Goal: Information Seeking & Learning: Learn about a topic

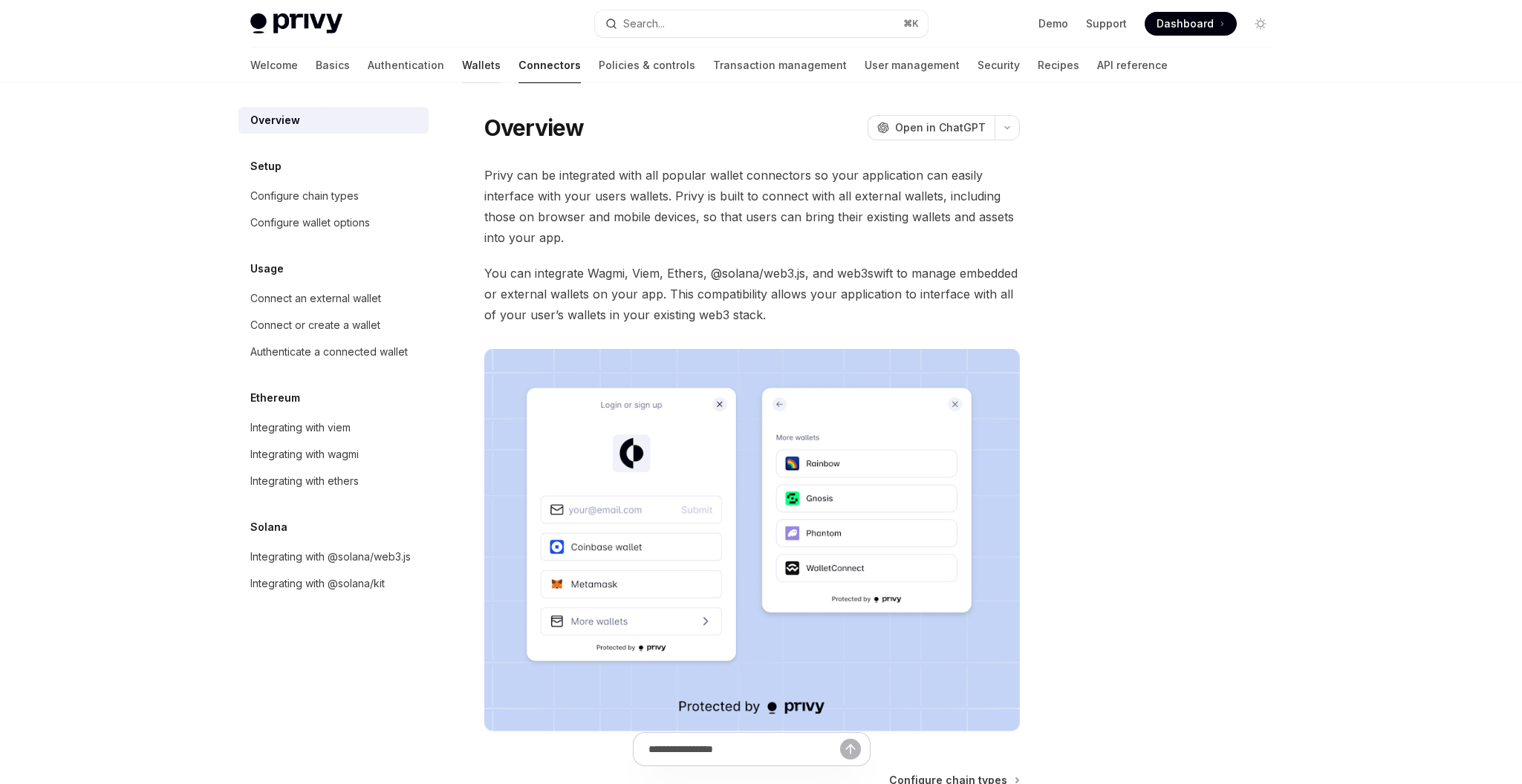
click at [462, 65] on link "Wallets" at bounding box center [482, 66] width 39 height 36
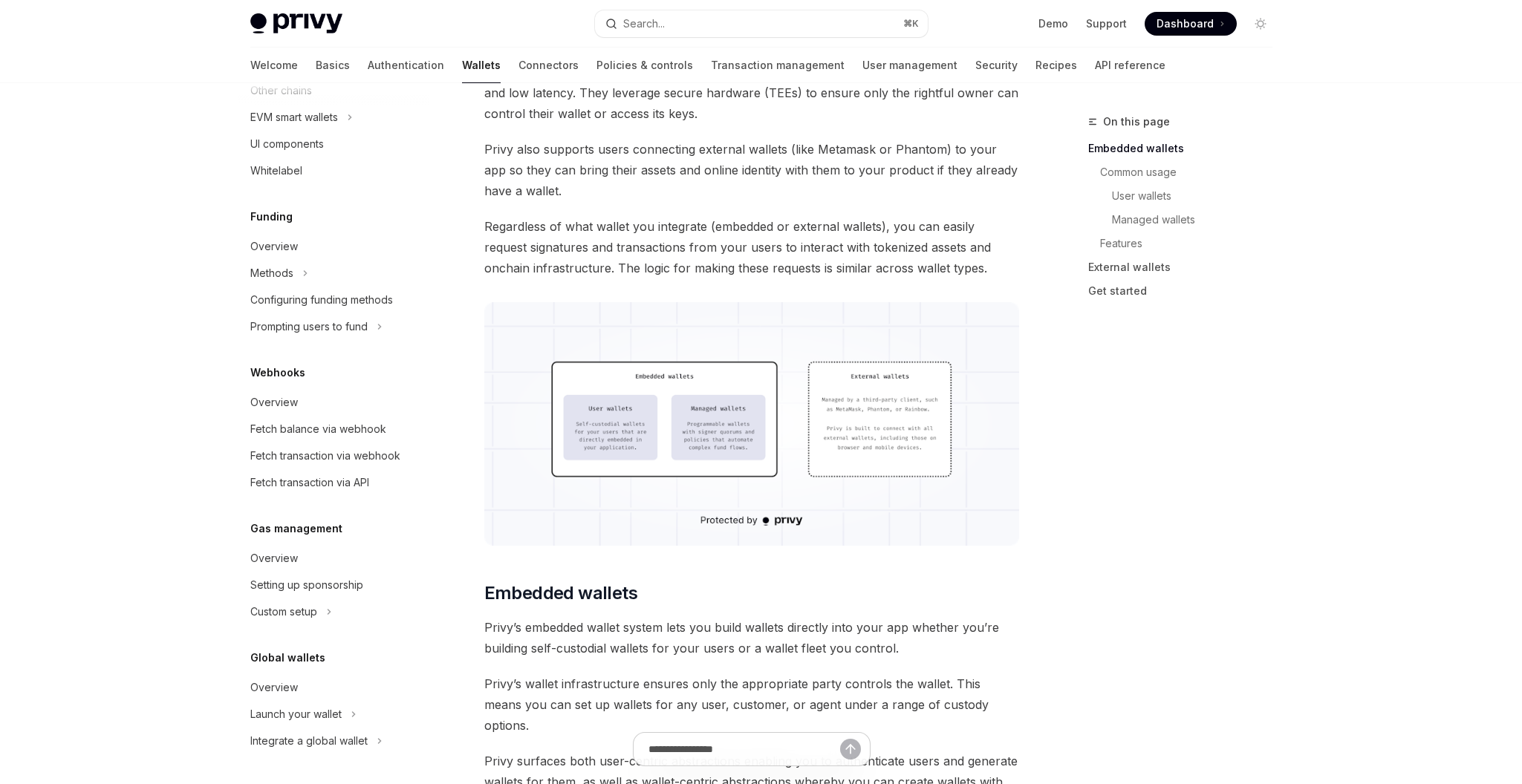
scroll to position [331, 0]
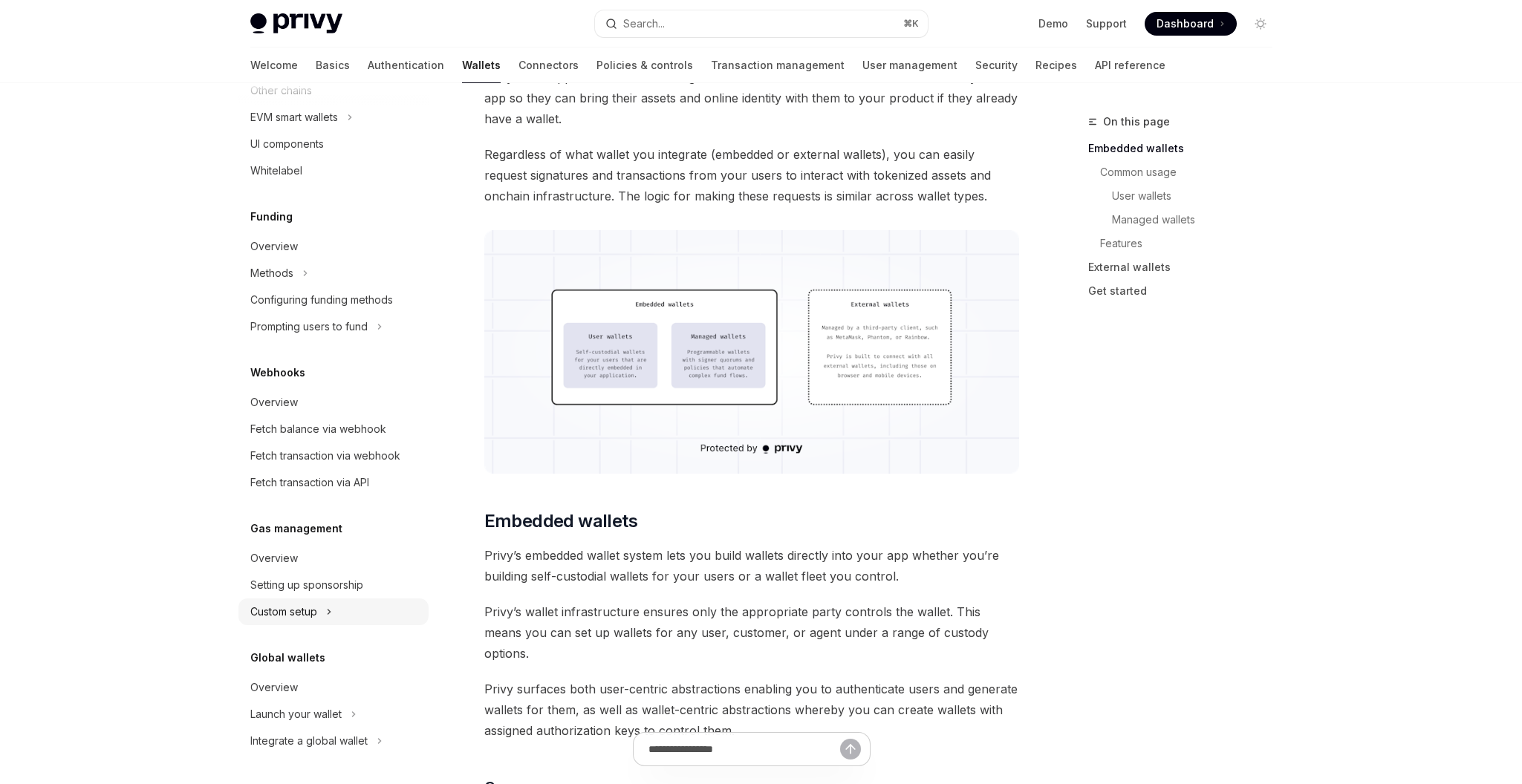
click at [287, 613] on div "Custom setup" at bounding box center [283, 612] width 67 height 18
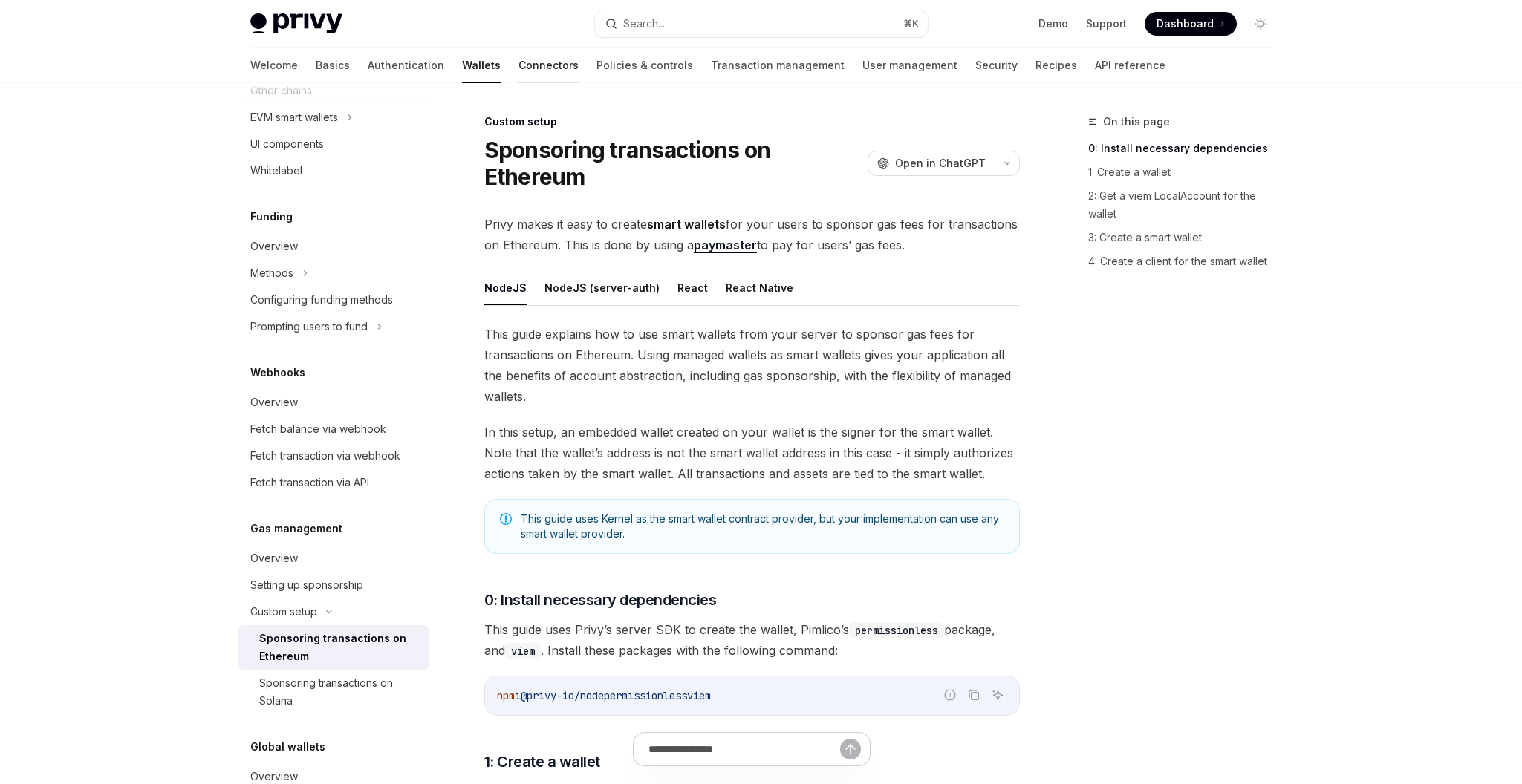
click at [518, 66] on link "Connectors" at bounding box center [548, 66] width 60 height 36
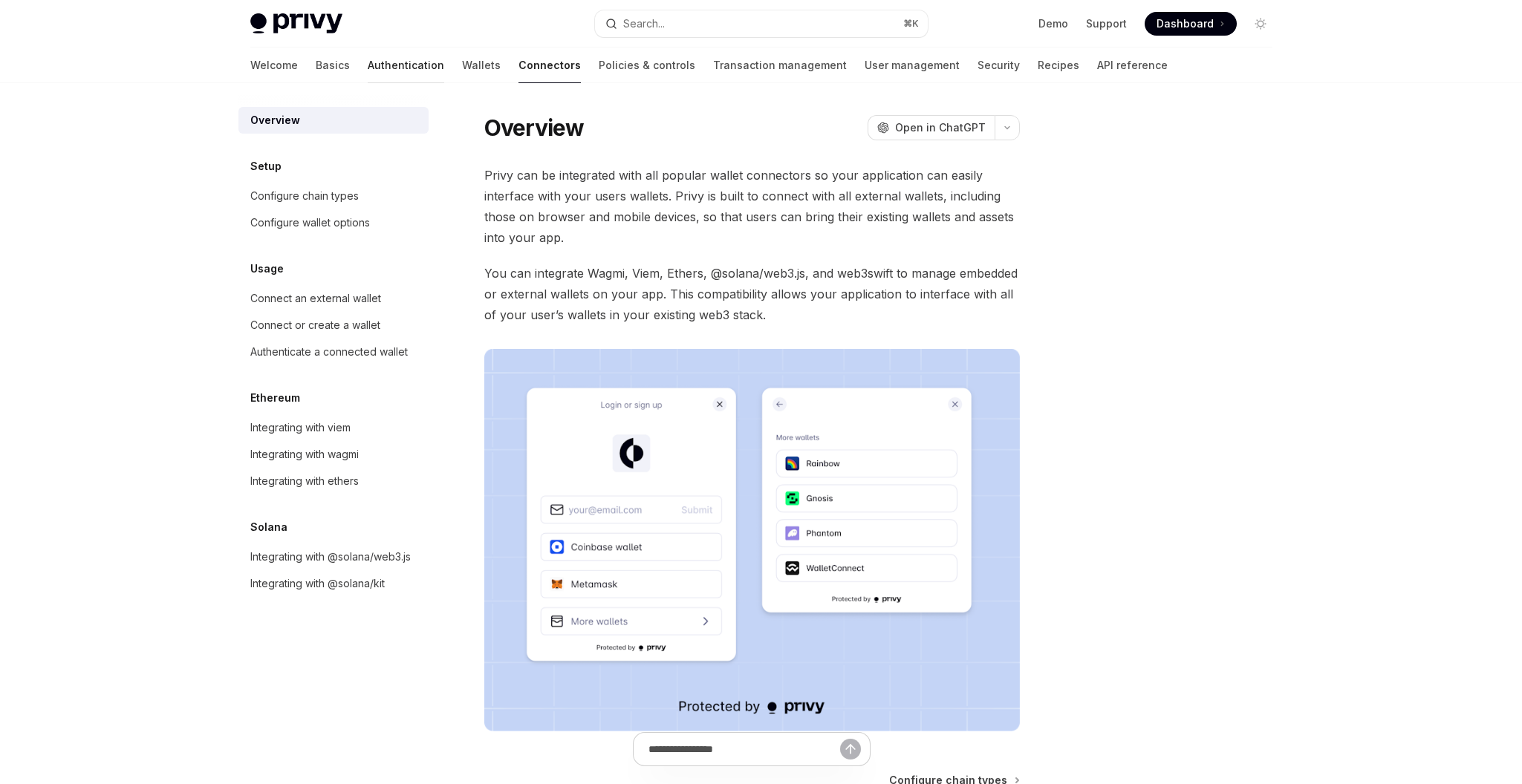
click at [368, 70] on link "Authentication" at bounding box center [406, 66] width 77 height 36
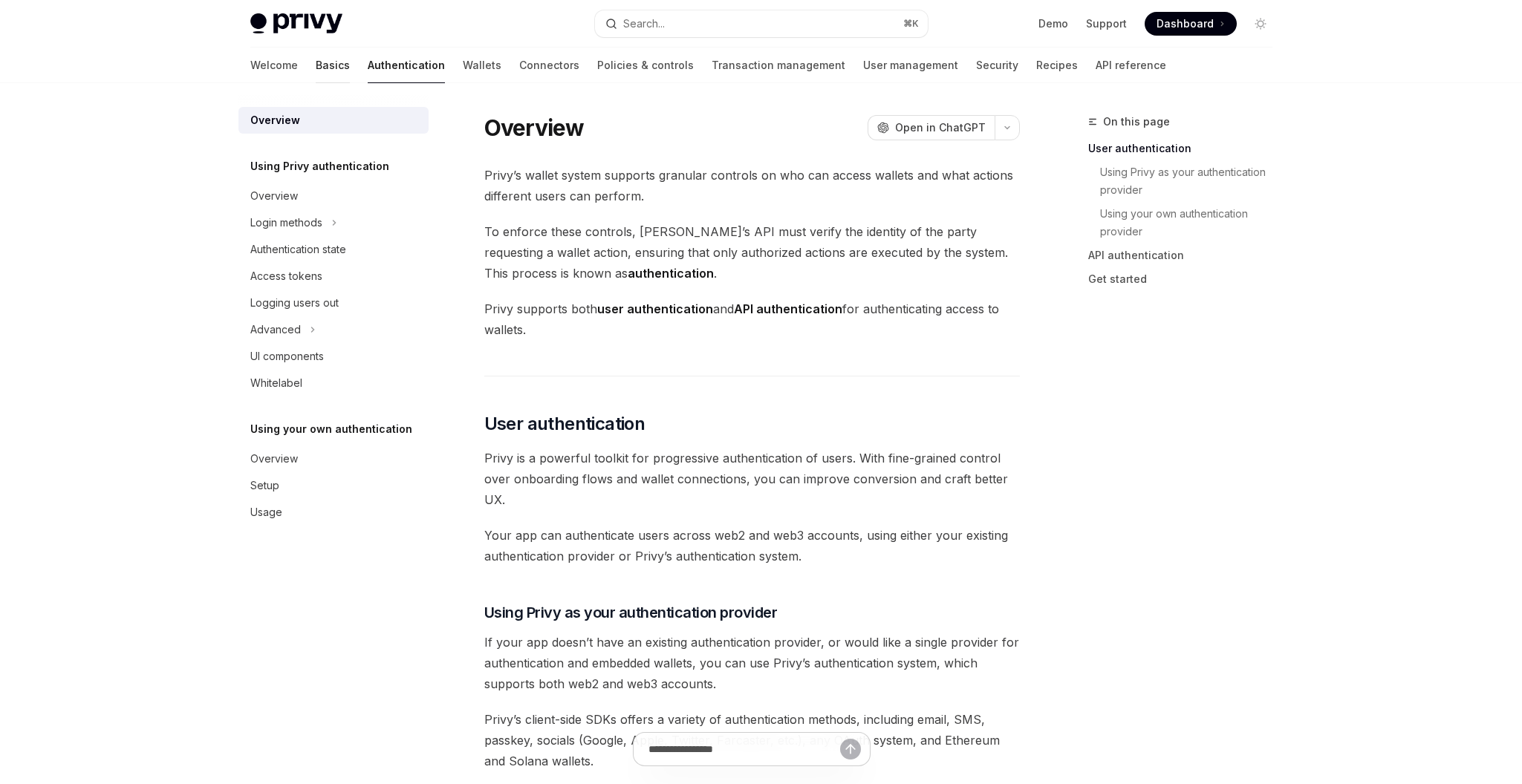
click at [316, 70] on link "Basics" at bounding box center [333, 66] width 34 height 36
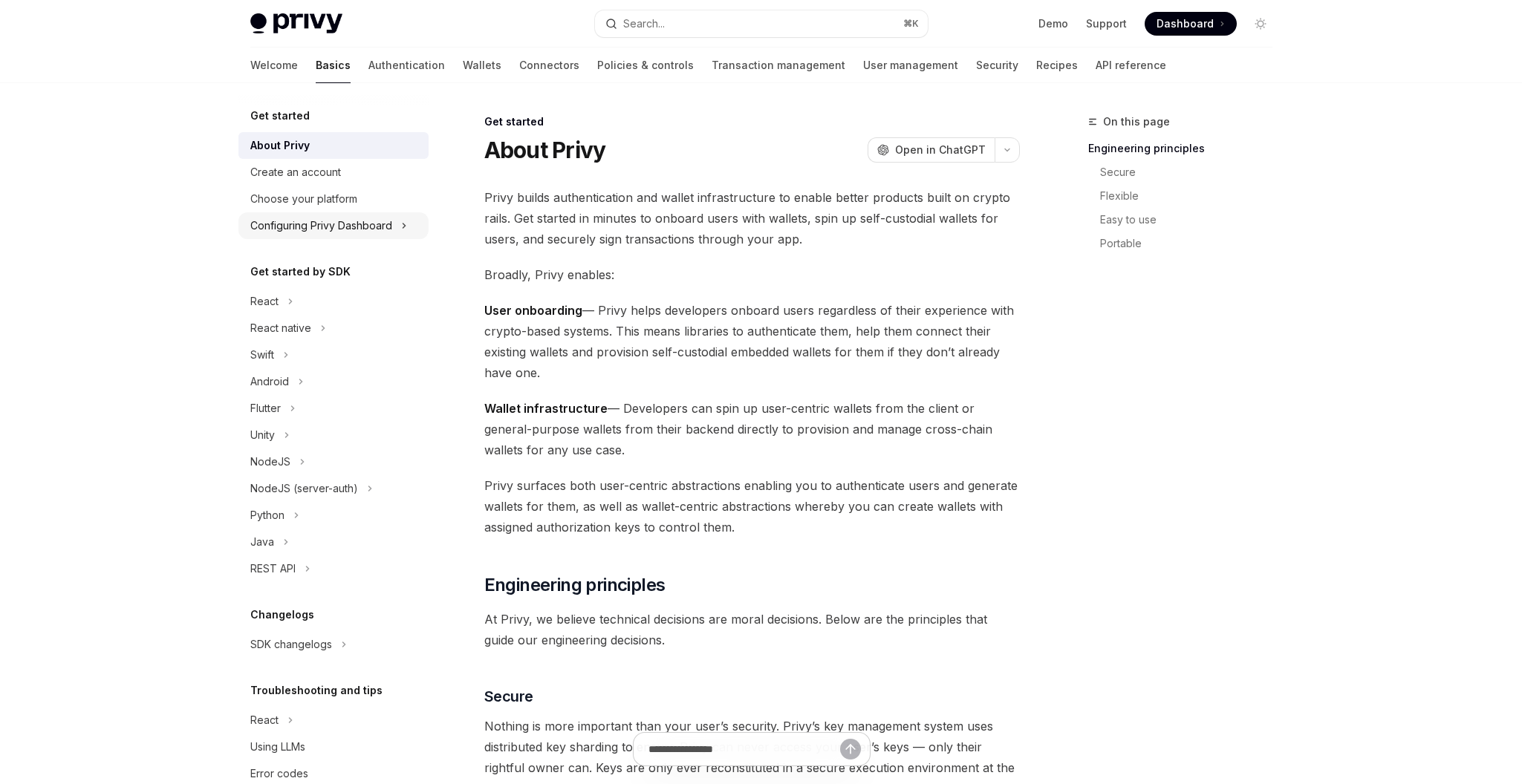
click at [346, 231] on div "Configuring Privy Dashboard" at bounding box center [321, 226] width 142 height 18
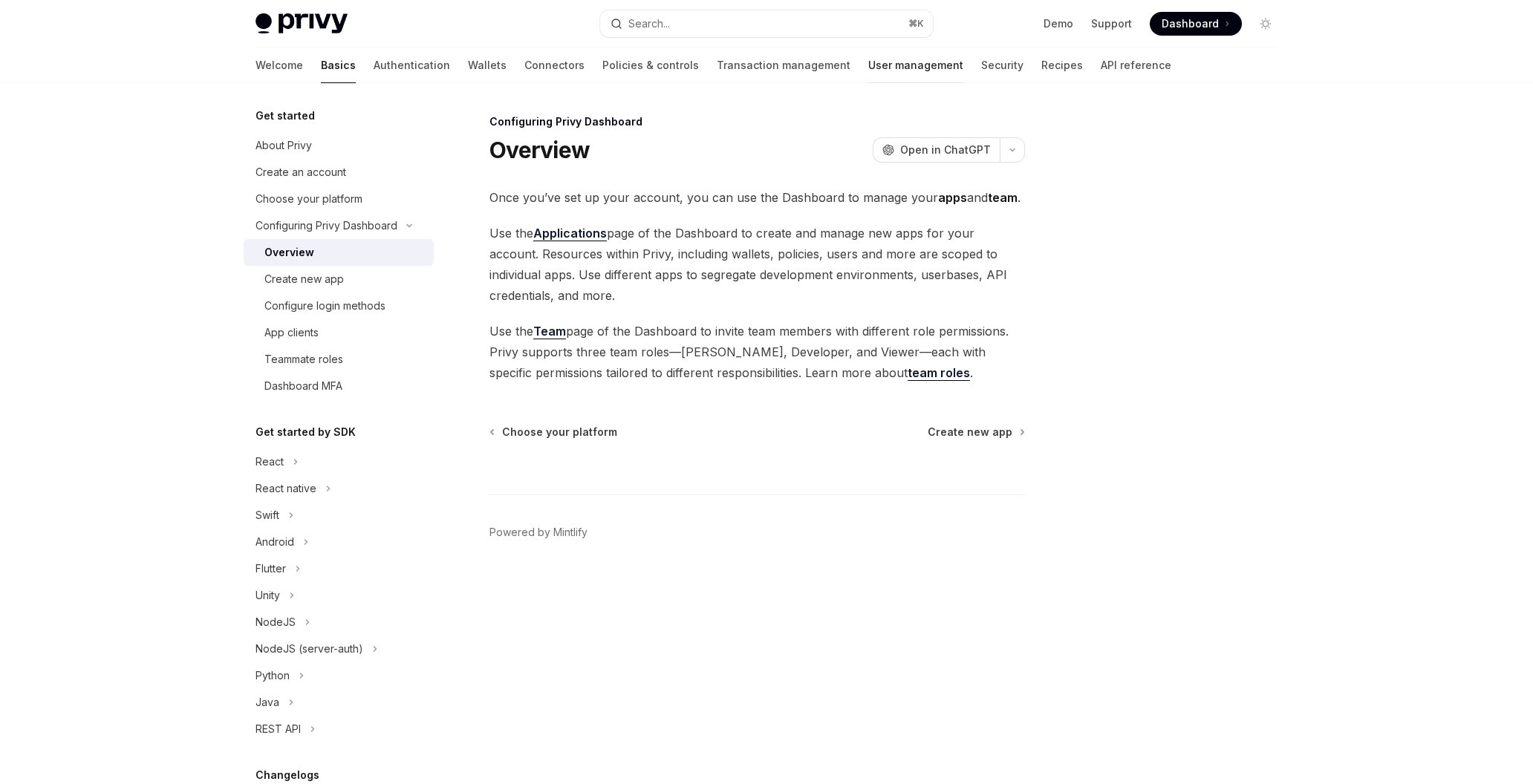
click at [868, 72] on link "User management" at bounding box center [915, 66] width 95 height 36
type textarea "*"
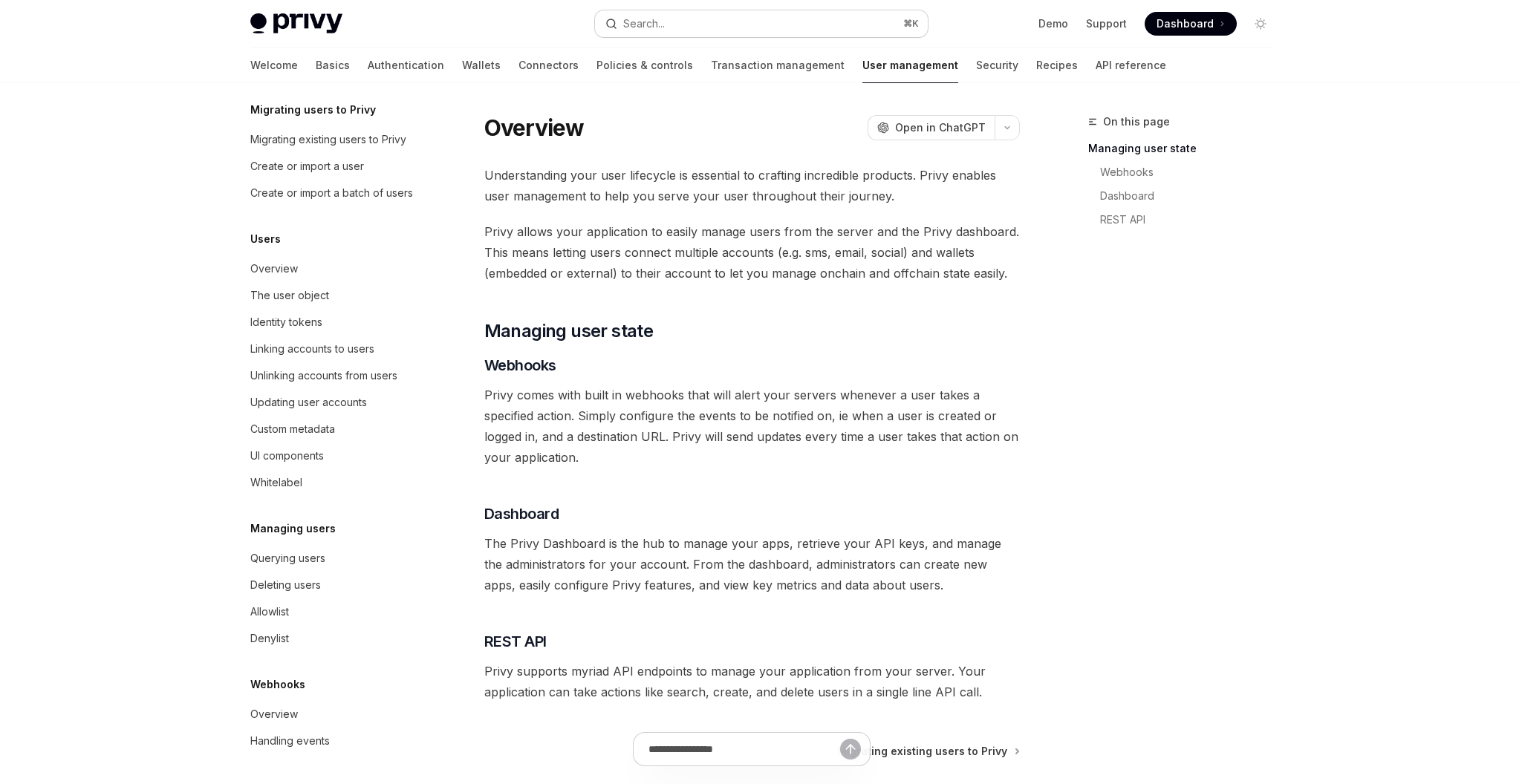
click at [722, 32] on button "Search... ⌘ K" at bounding box center [761, 23] width 333 height 27
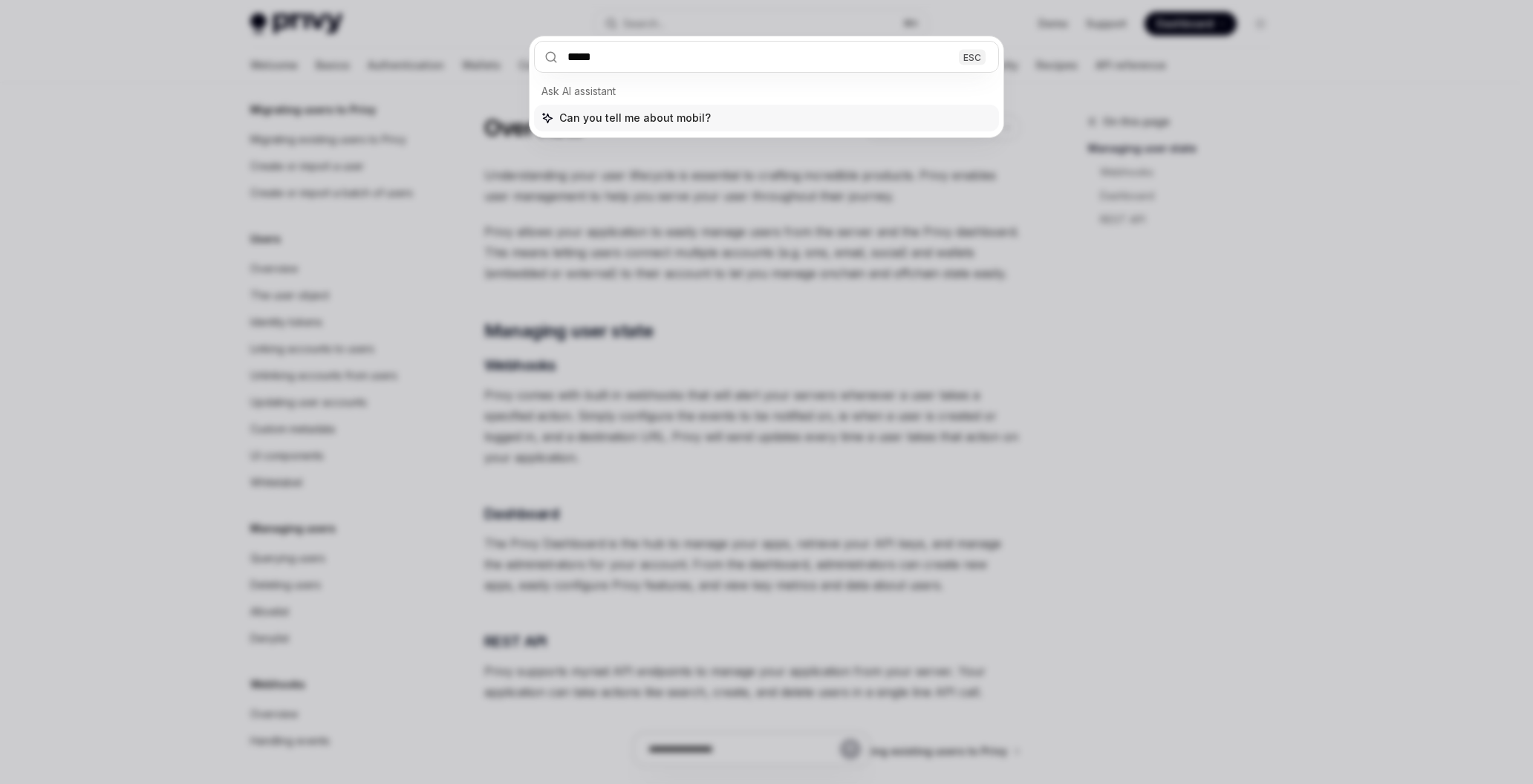
type input "******"
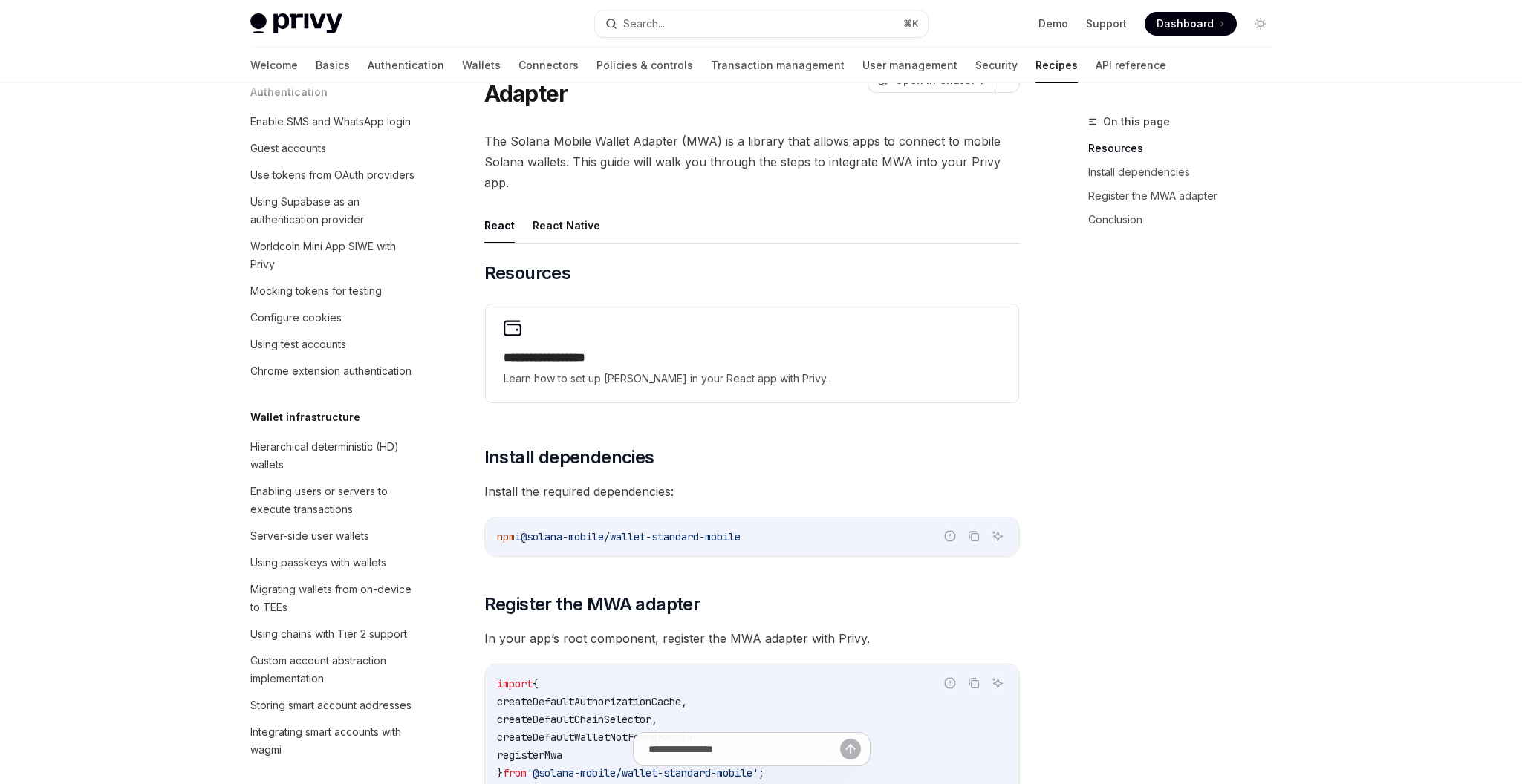
scroll to position [2252, 0]
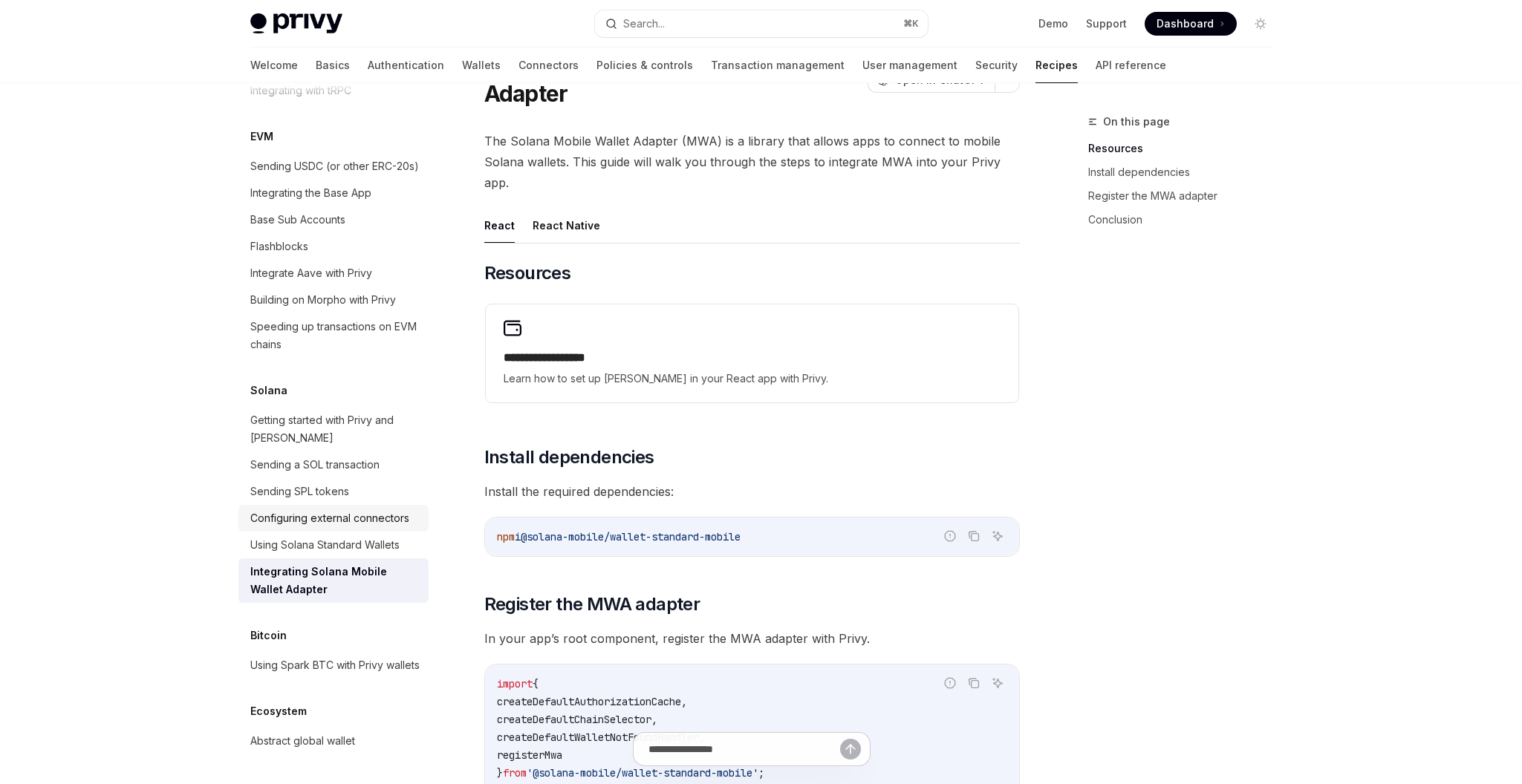
click at [332, 509] on div "Configuring external connectors" at bounding box center [329, 518] width 159 height 18
type textarea "*"
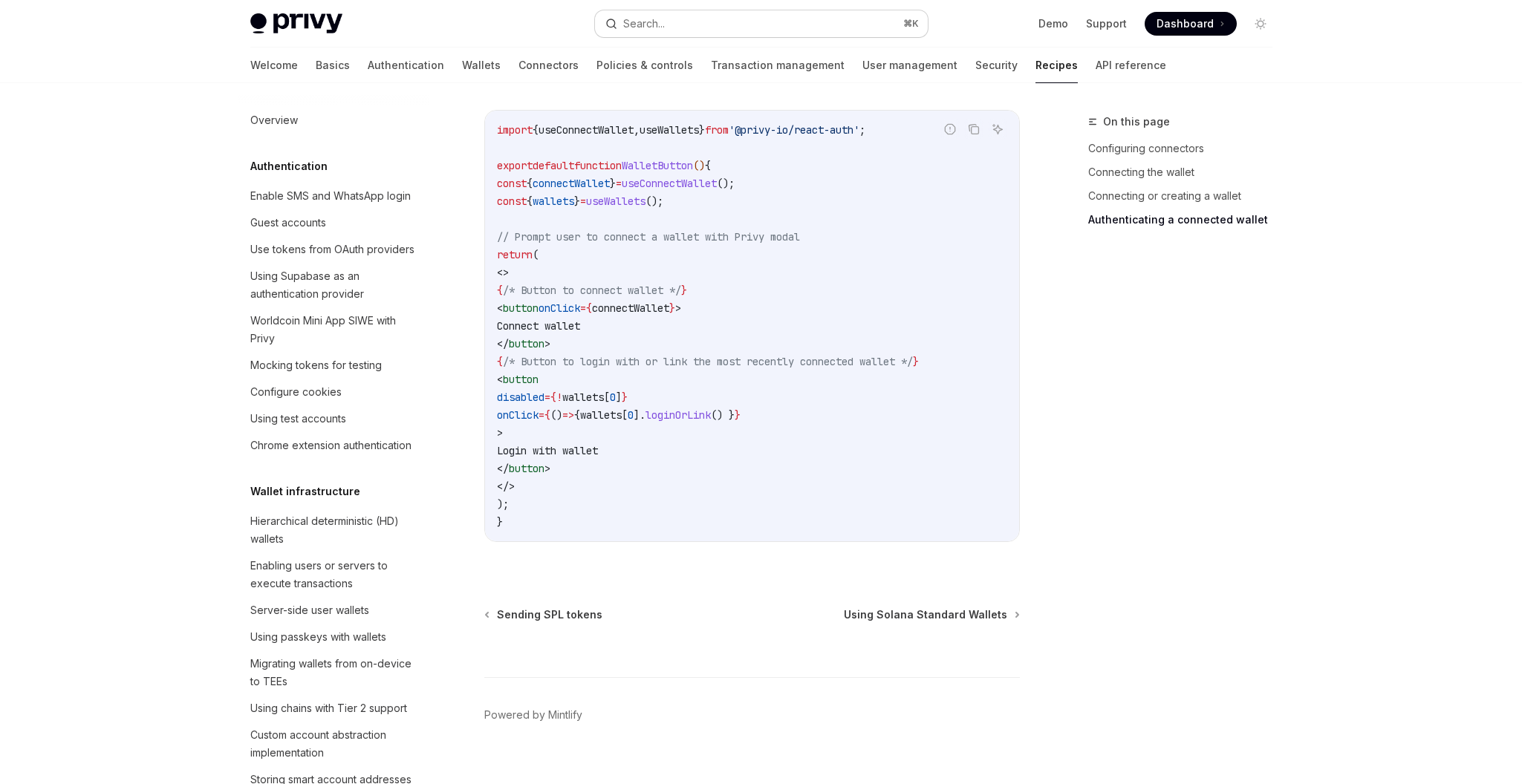
click at [675, 23] on button "Search... ⌘ K" at bounding box center [761, 23] width 333 height 27
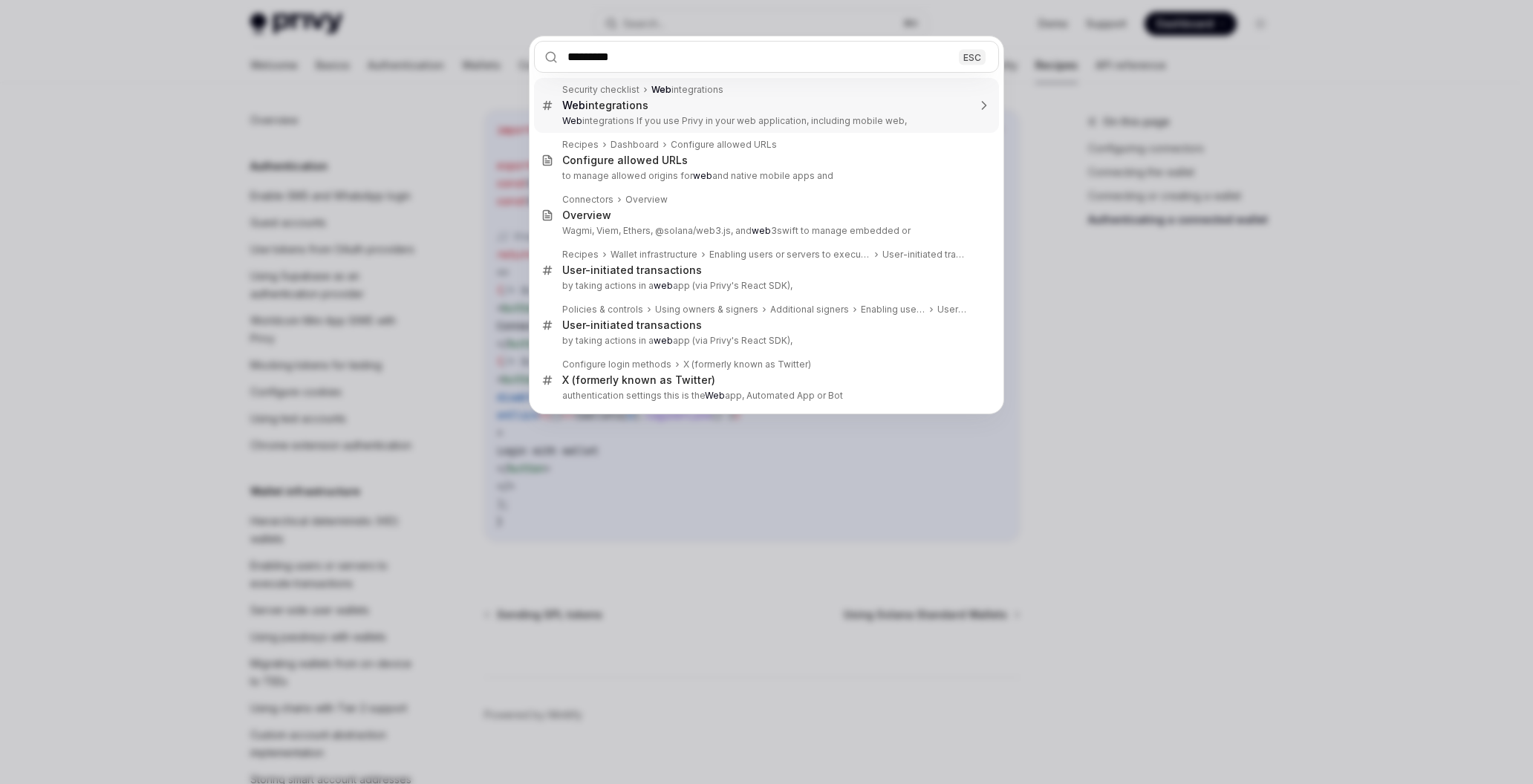
type input "**********"
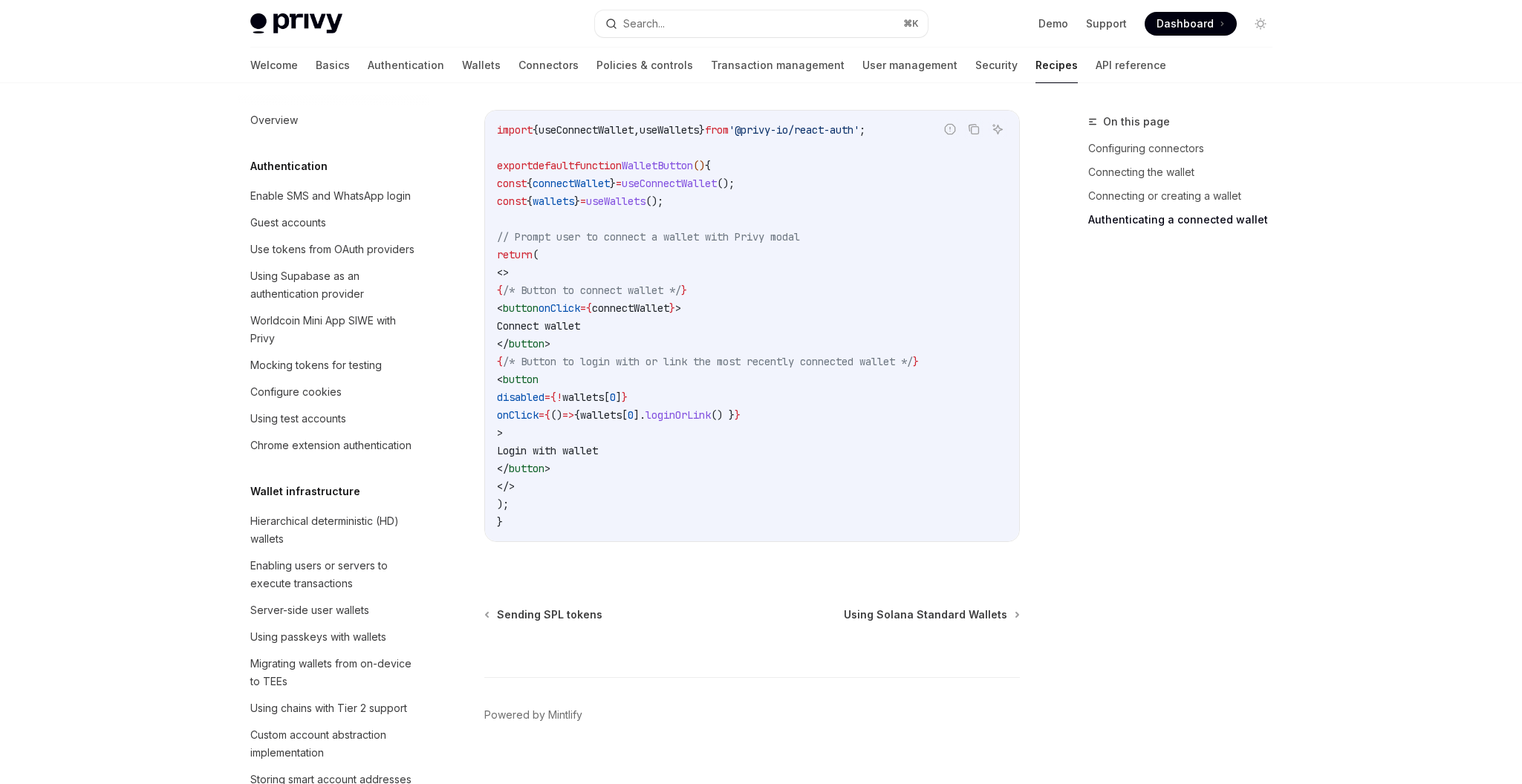
type textarea "*"
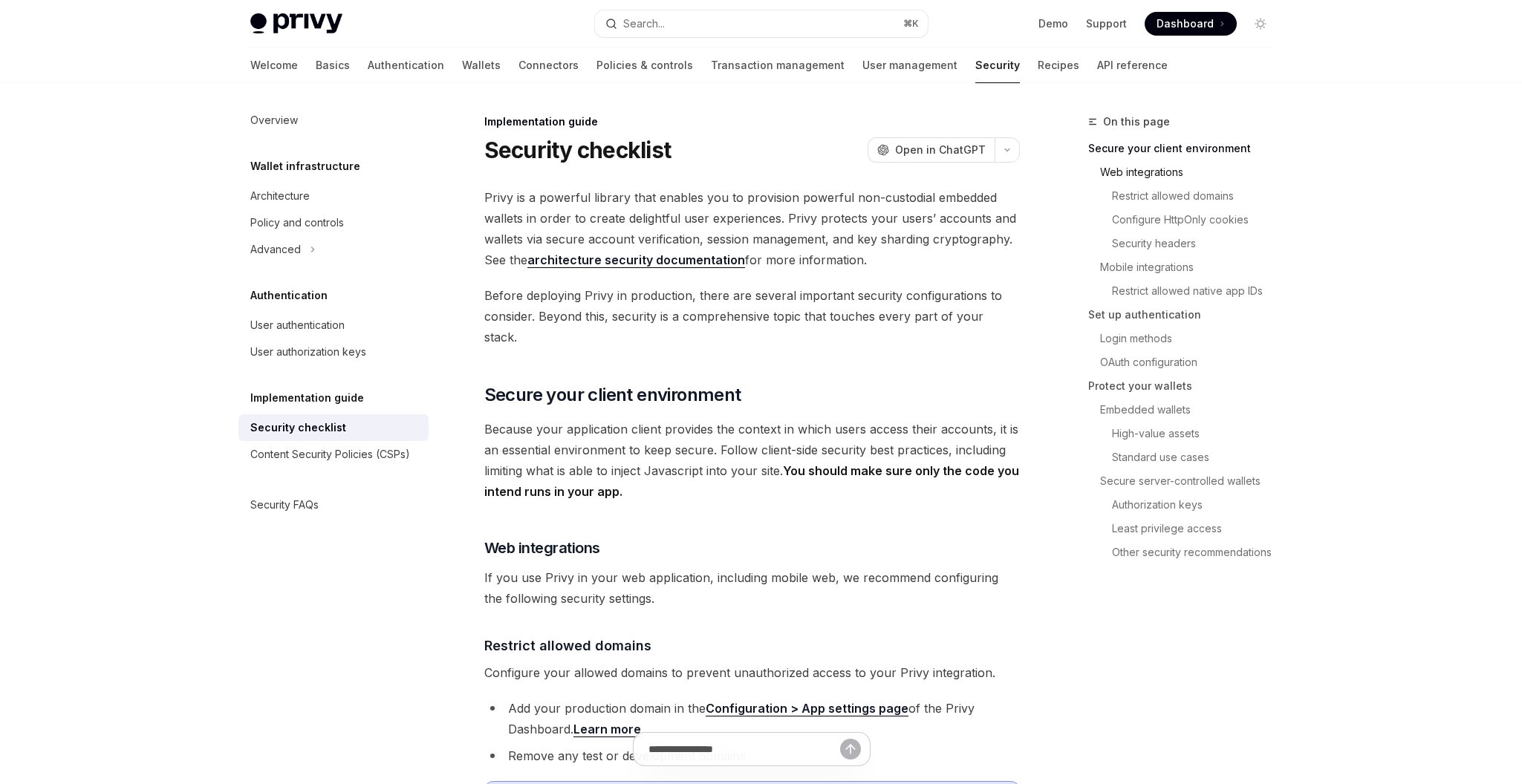
click at [1155, 181] on link "Web integrations" at bounding box center [1193, 172] width 185 height 23
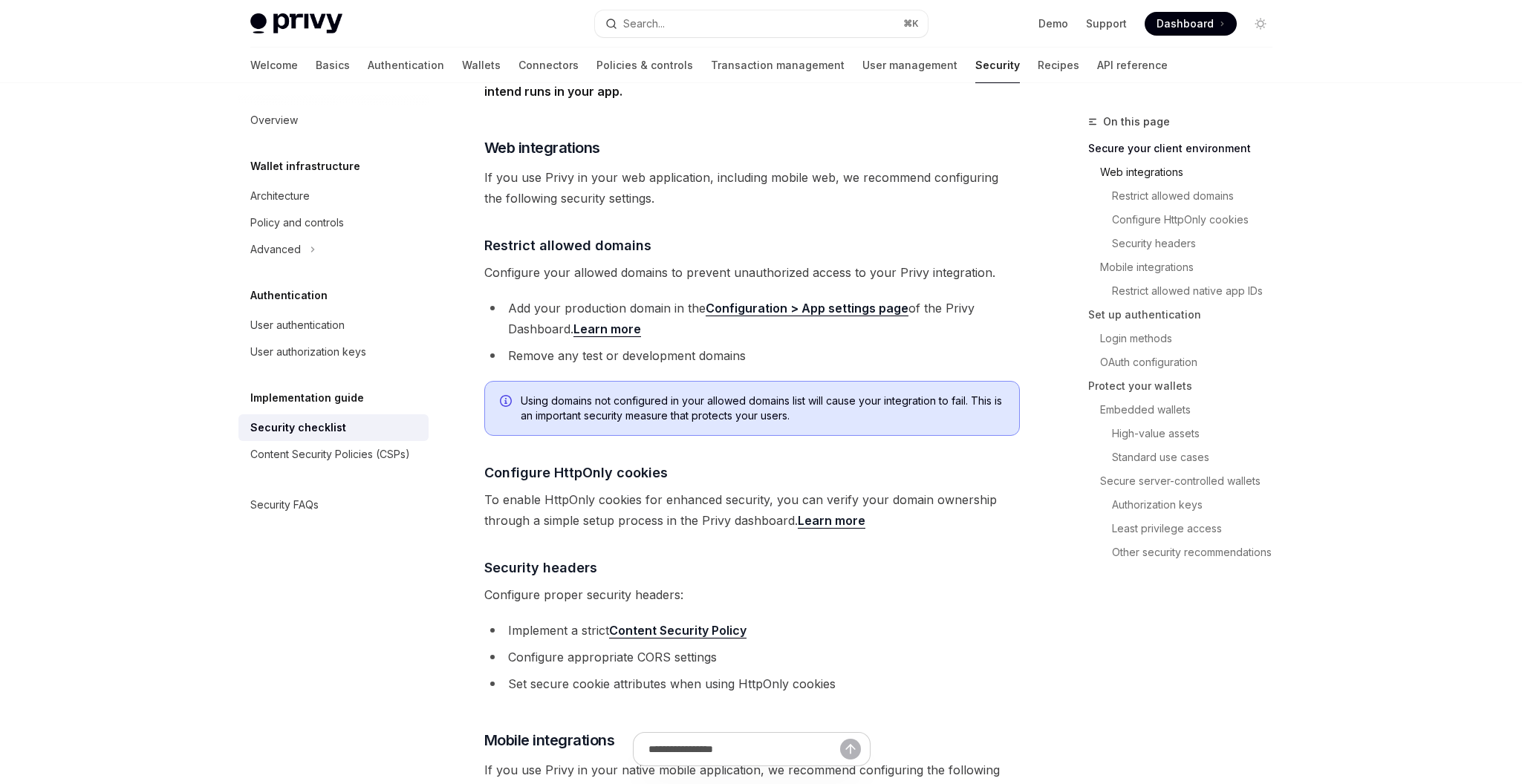
scroll to position [404, 0]
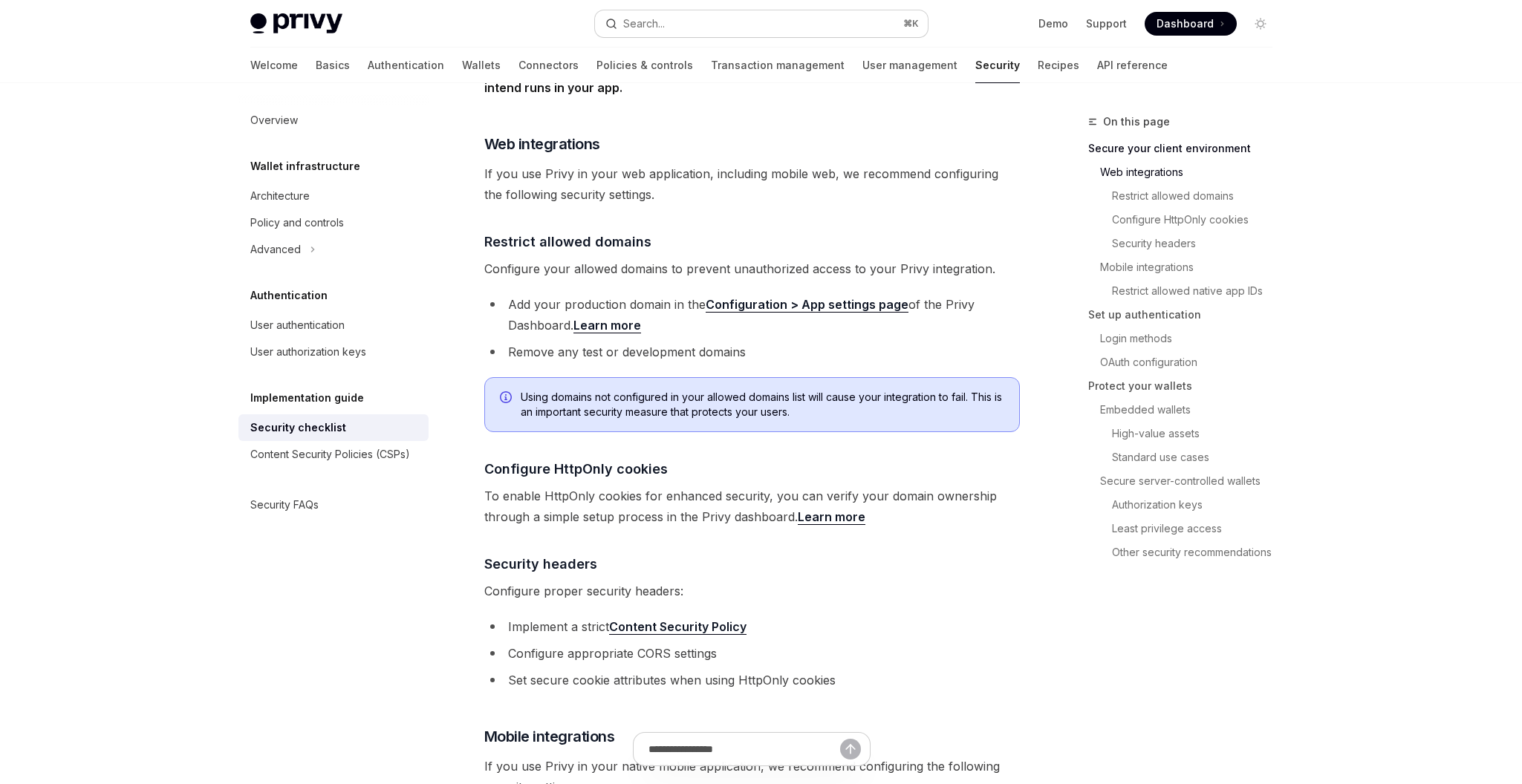
click at [661, 20] on div "Search..." at bounding box center [644, 23] width 41 height 18
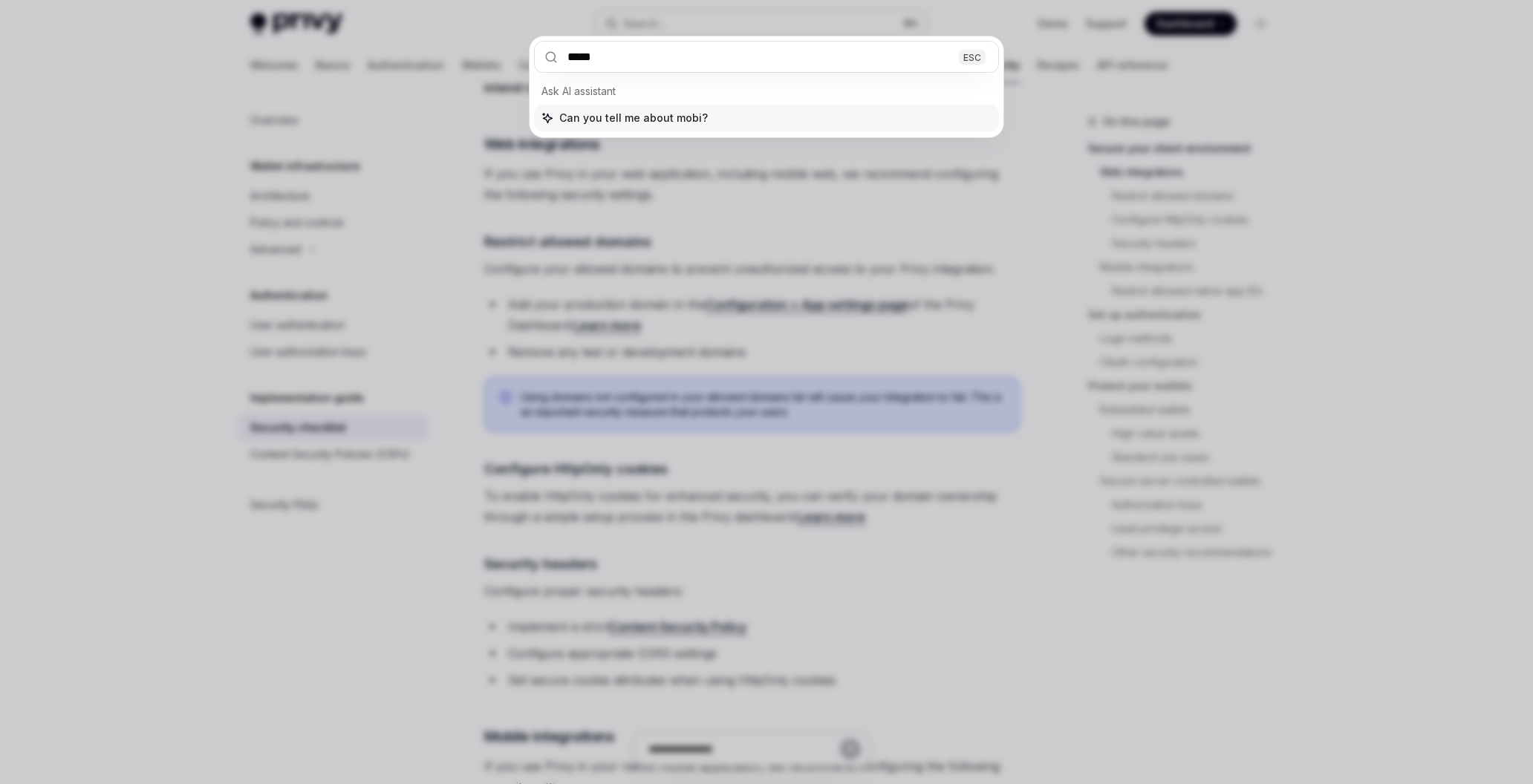
type input "******"
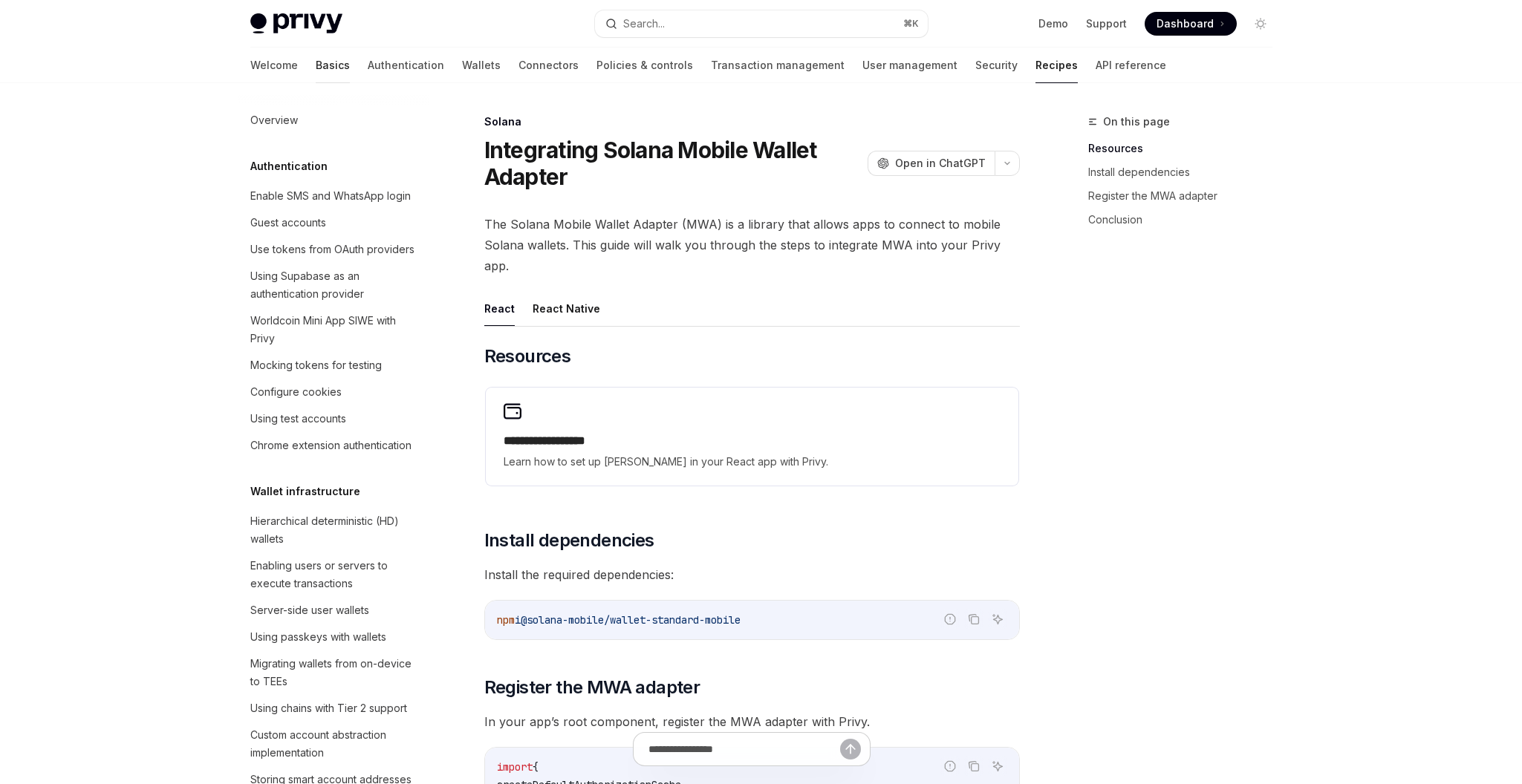
click at [316, 67] on link "Basics" at bounding box center [333, 66] width 34 height 36
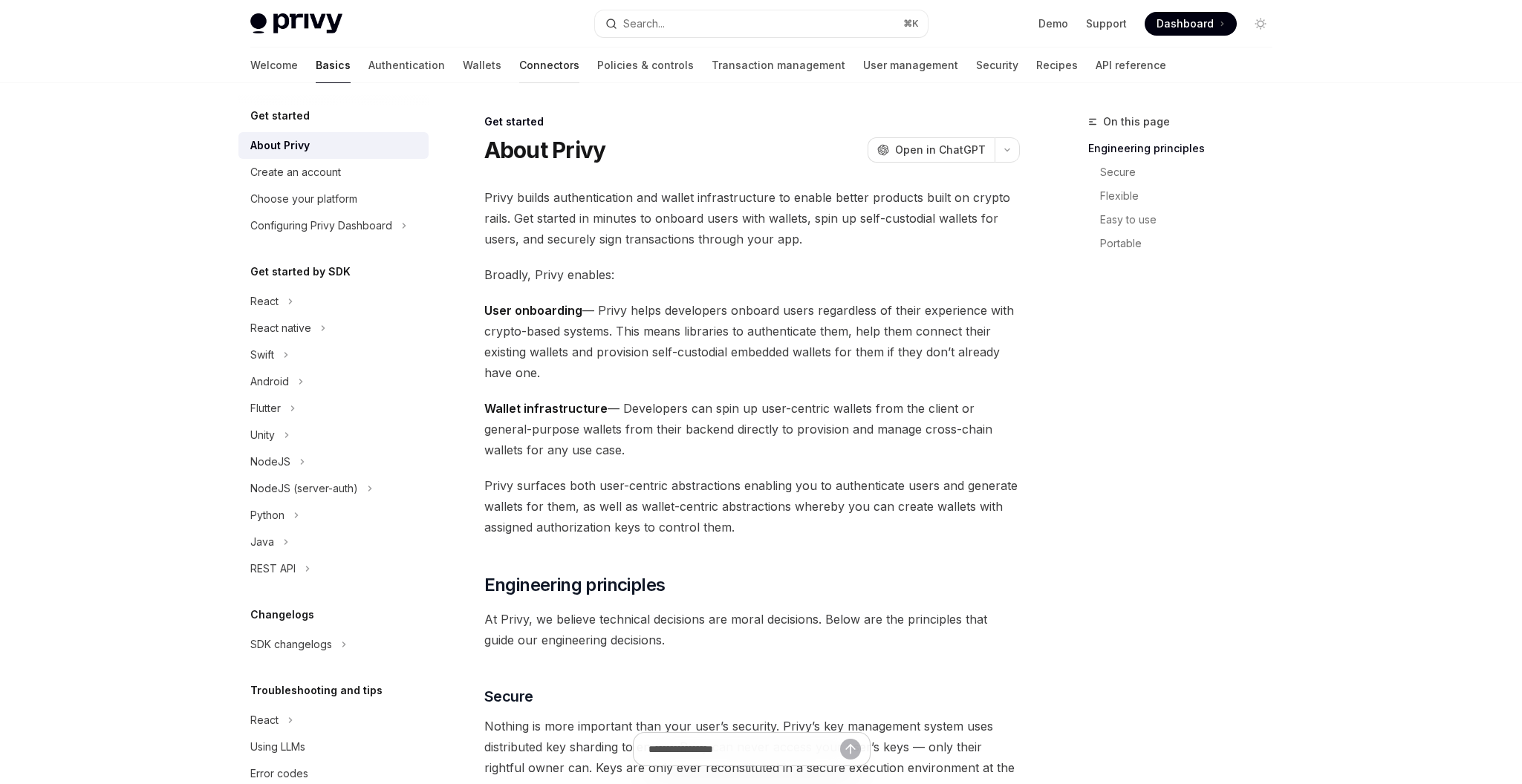
click at [519, 57] on link "Connectors" at bounding box center [549, 66] width 60 height 36
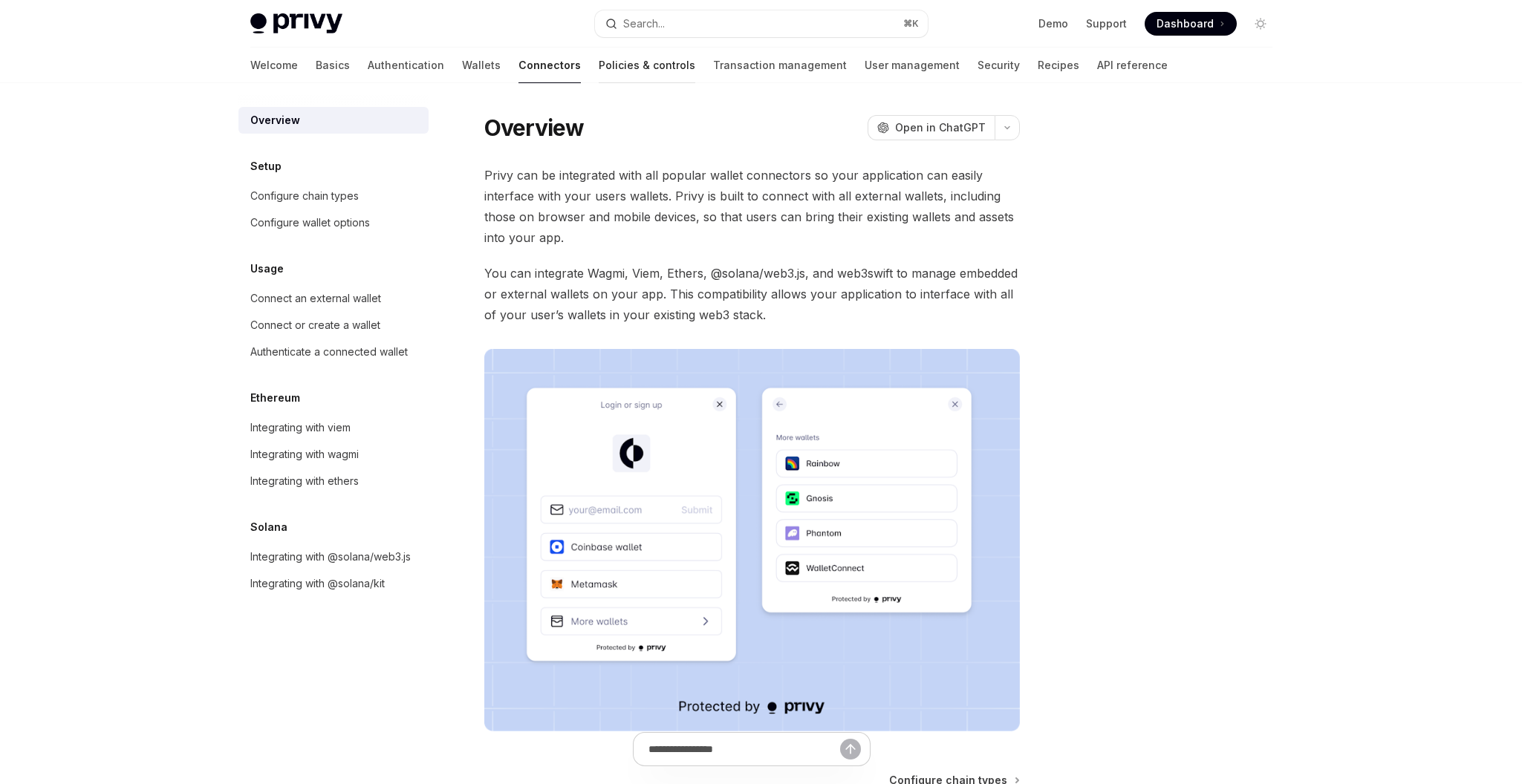
click at [599, 63] on link "Policies & controls" at bounding box center [647, 66] width 96 height 36
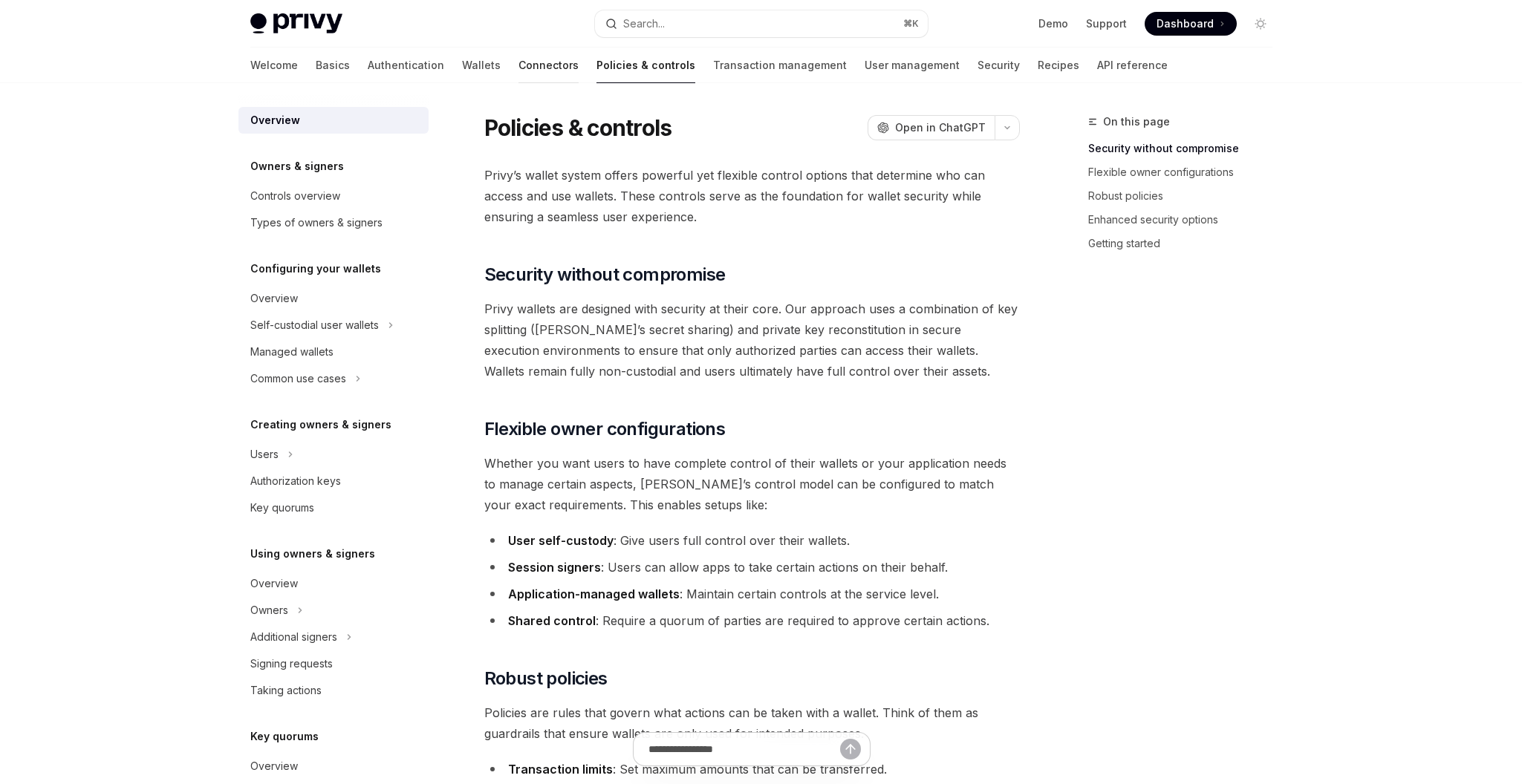
click at [518, 62] on link "Connectors" at bounding box center [548, 66] width 60 height 36
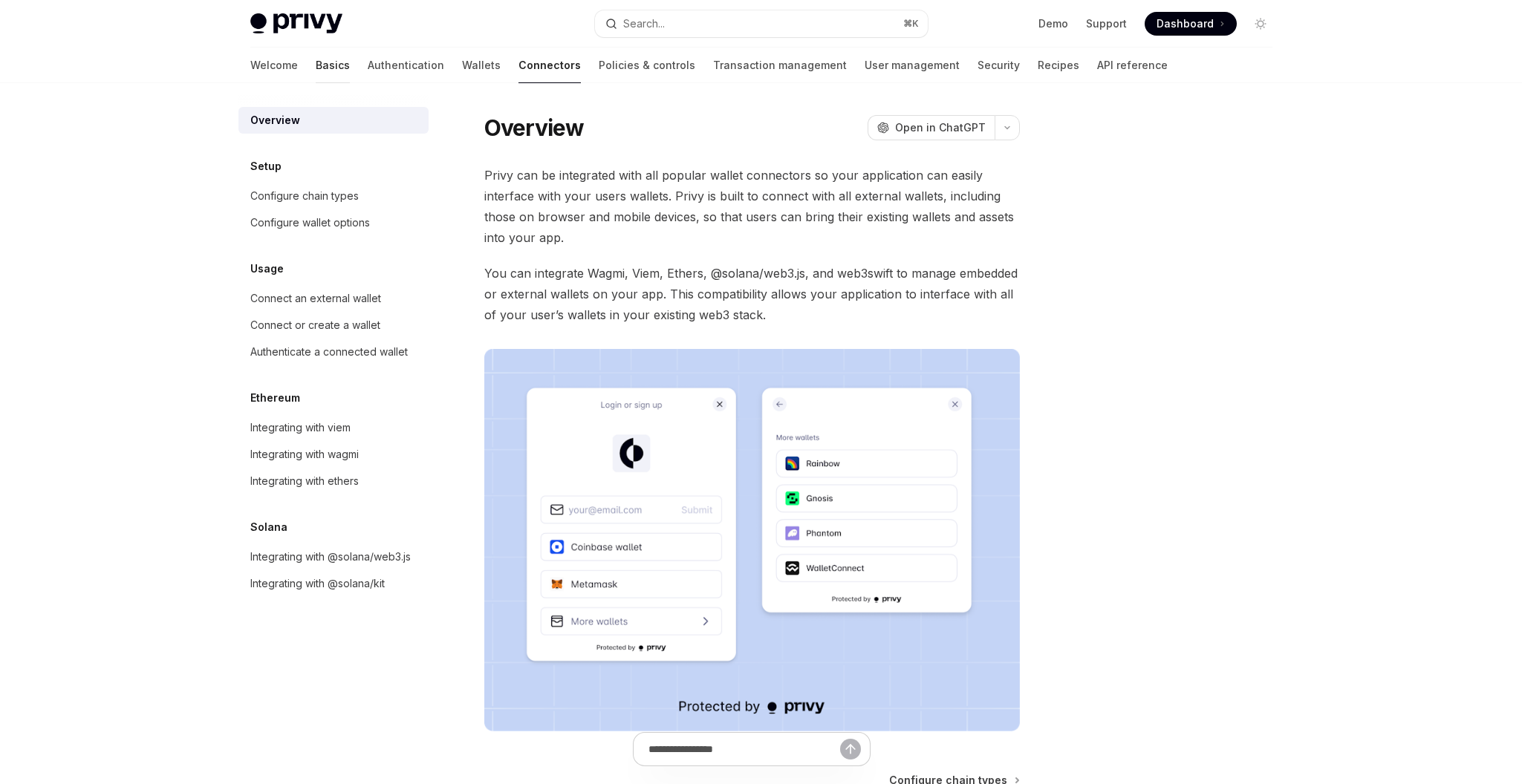
click at [316, 67] on link "Basics" at bounding box center [333, 66] width 34 height 36
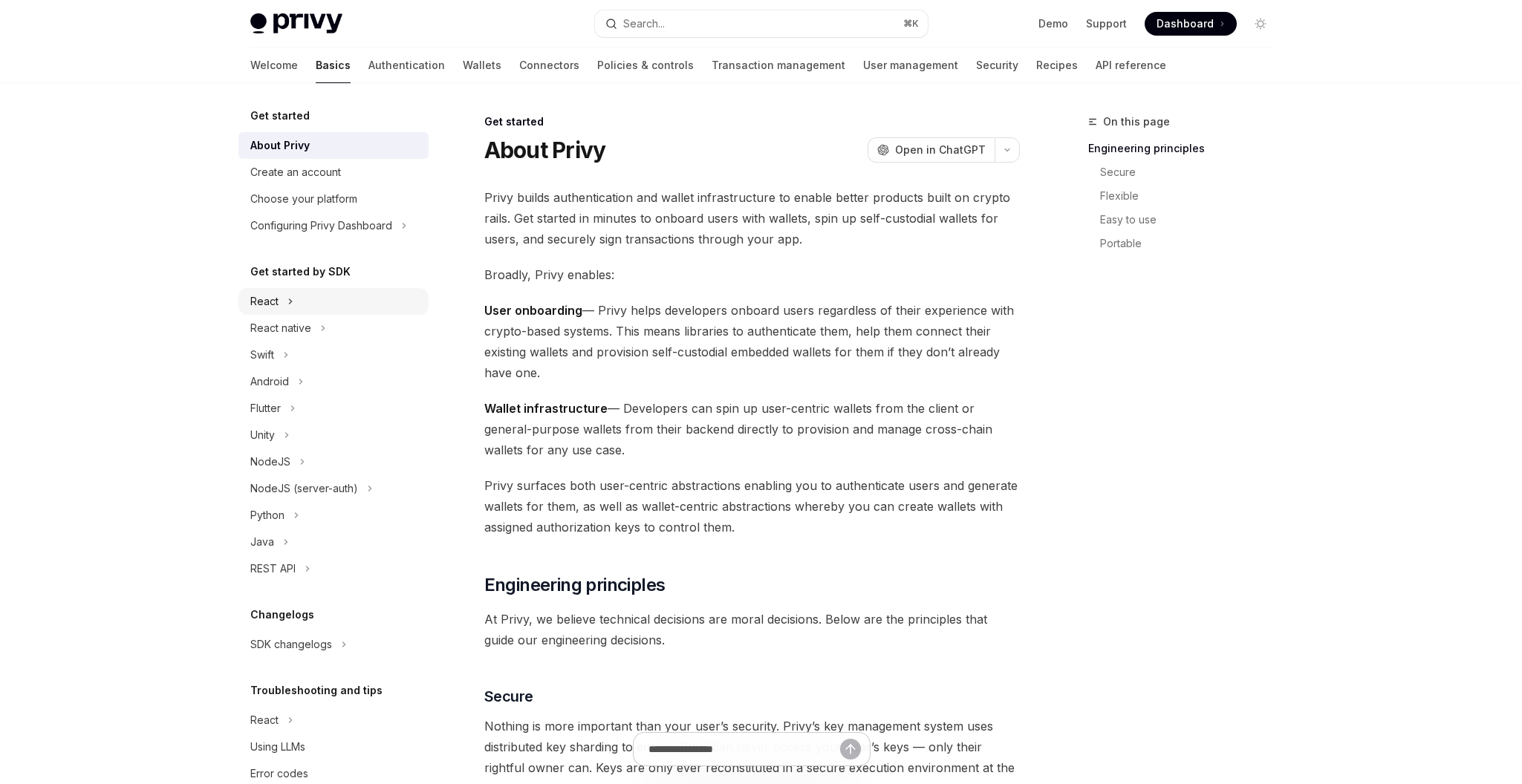
click at [299, 304] on div "React" at bounding box center [334, 301] width 190 height 27
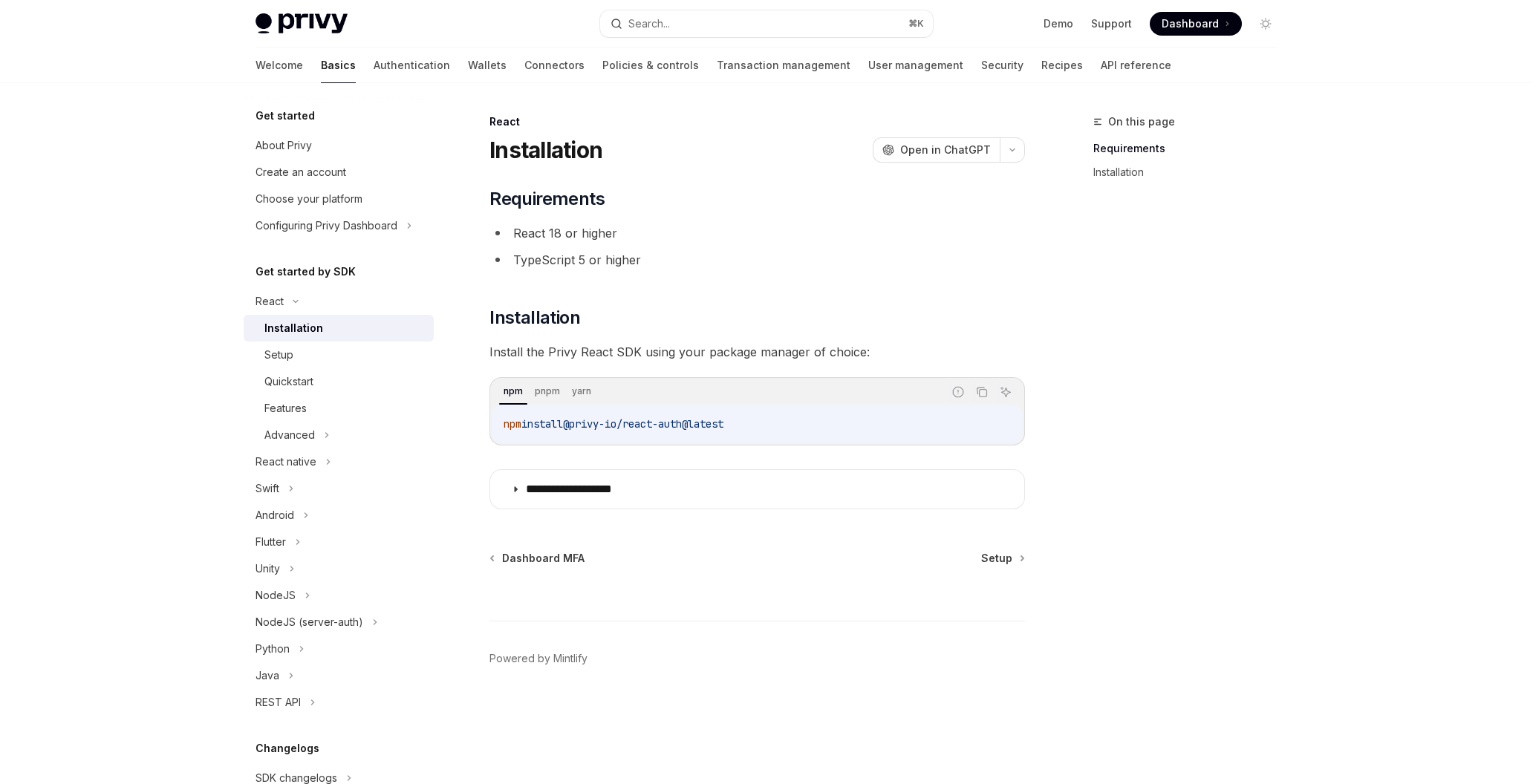
click at [295, 30] on img at bounding box center [302, 24] width 92 height 21
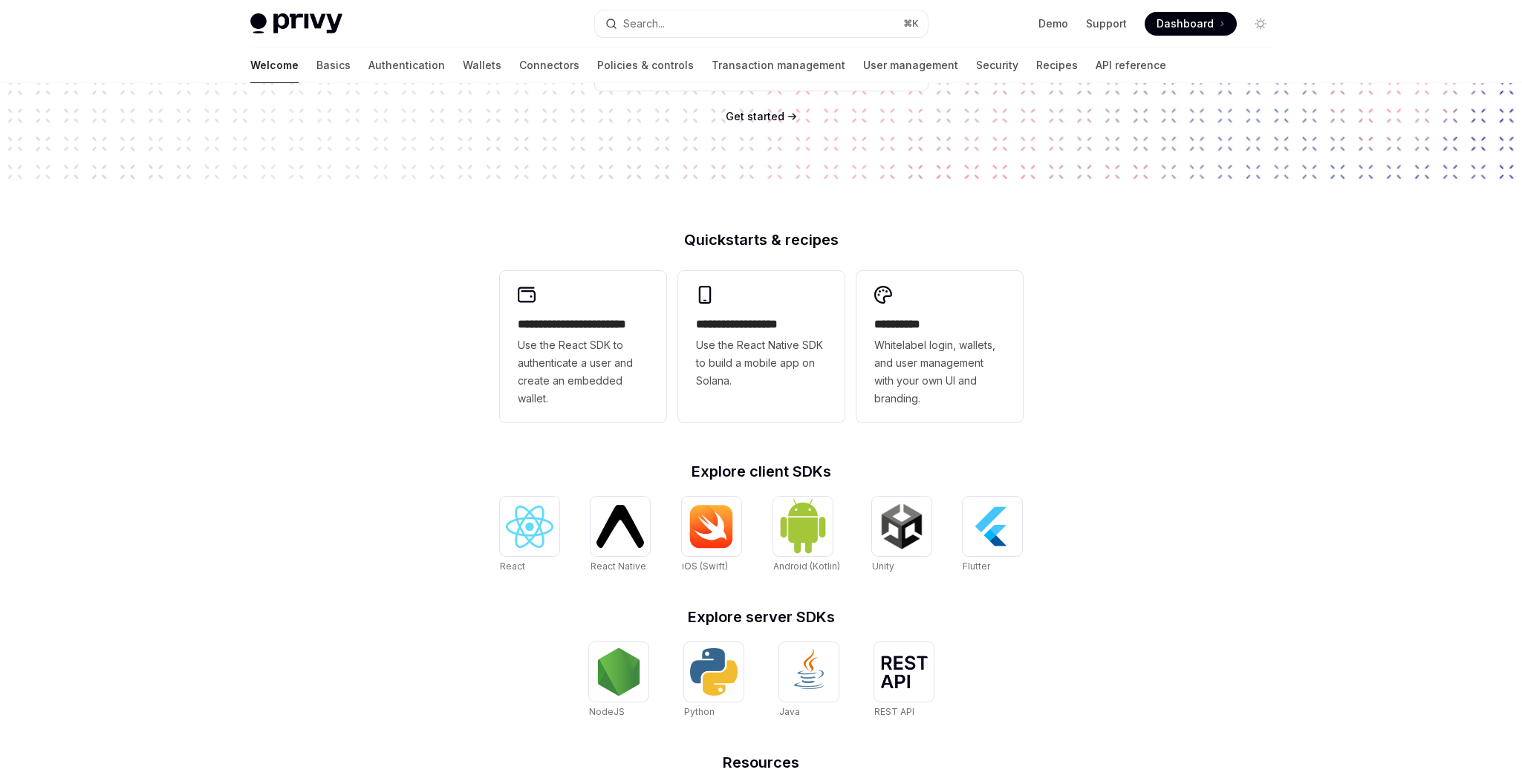
scroll to position [236, 0]
click at [742, 360] on span "Use the React Native SDK to build a mobile app on Solana." at bounding box center [762, 362] width 131 height 53
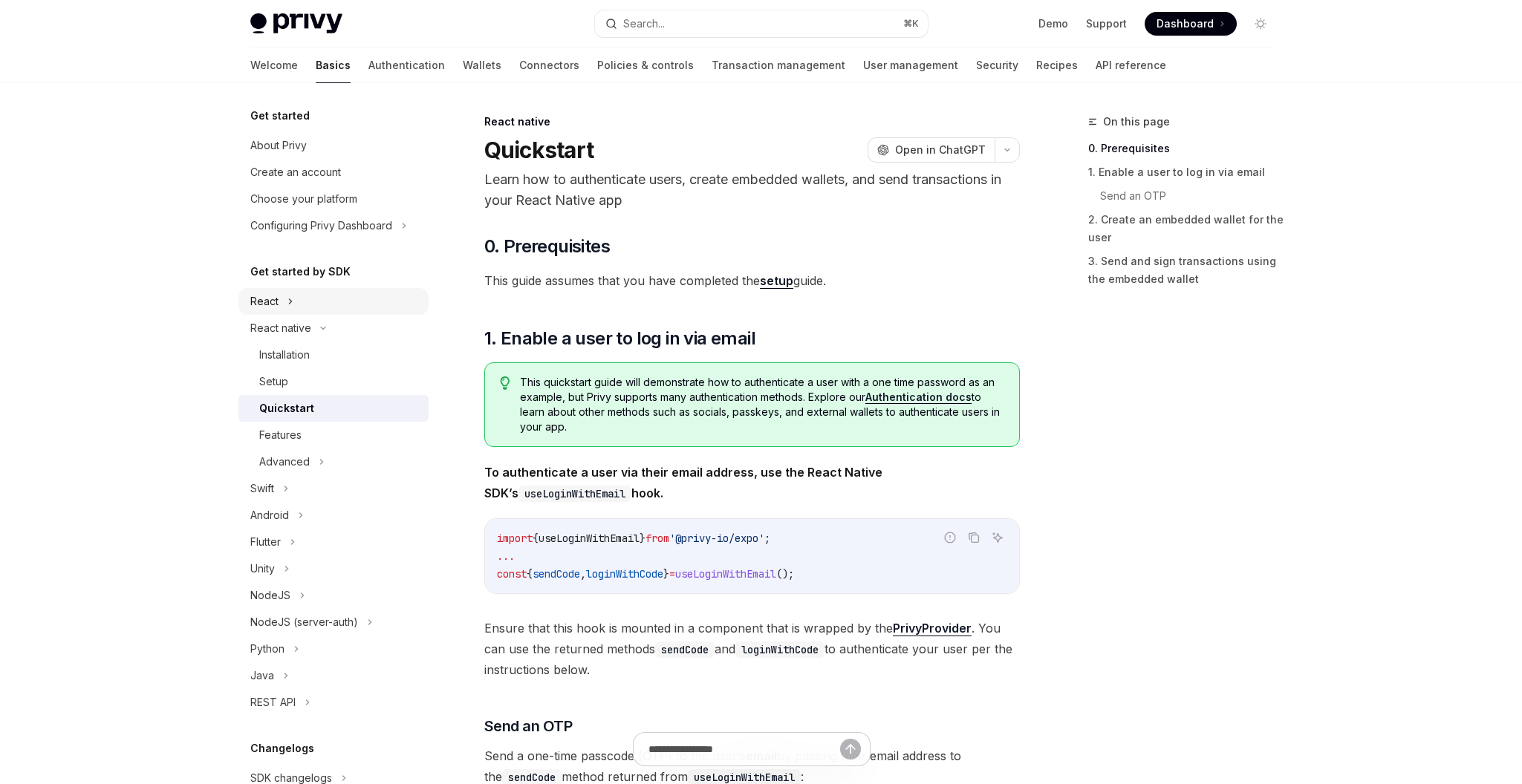
click at [243, 297] on div "React" at bounding box center [334, 301] width 190 height 27
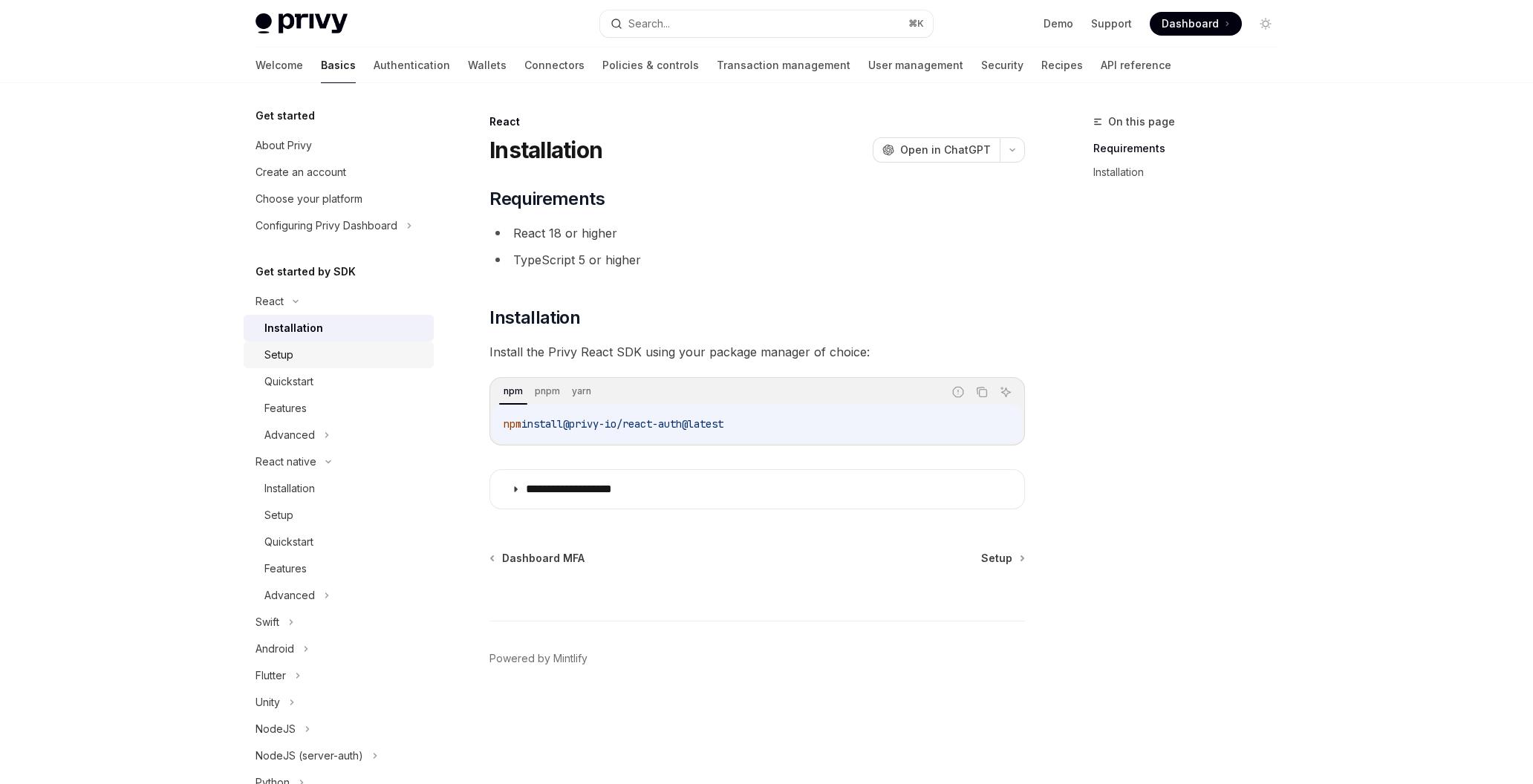
click at [304, 354] on div "Setup" at bounding box center [345, 355] width 160 height 18
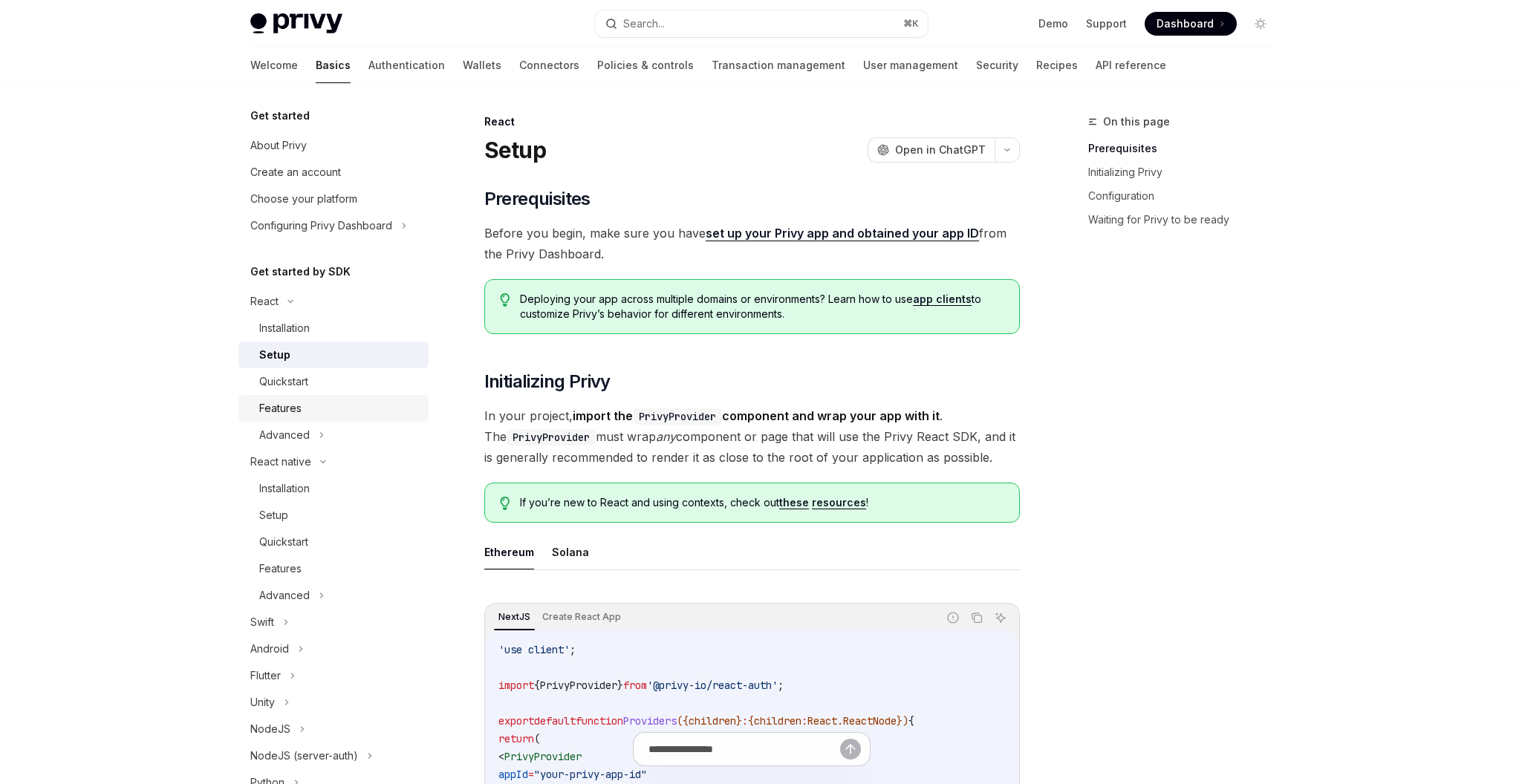
click at [302, 417] on div "Features" at bounding box center [339, 409] width 160 height 18
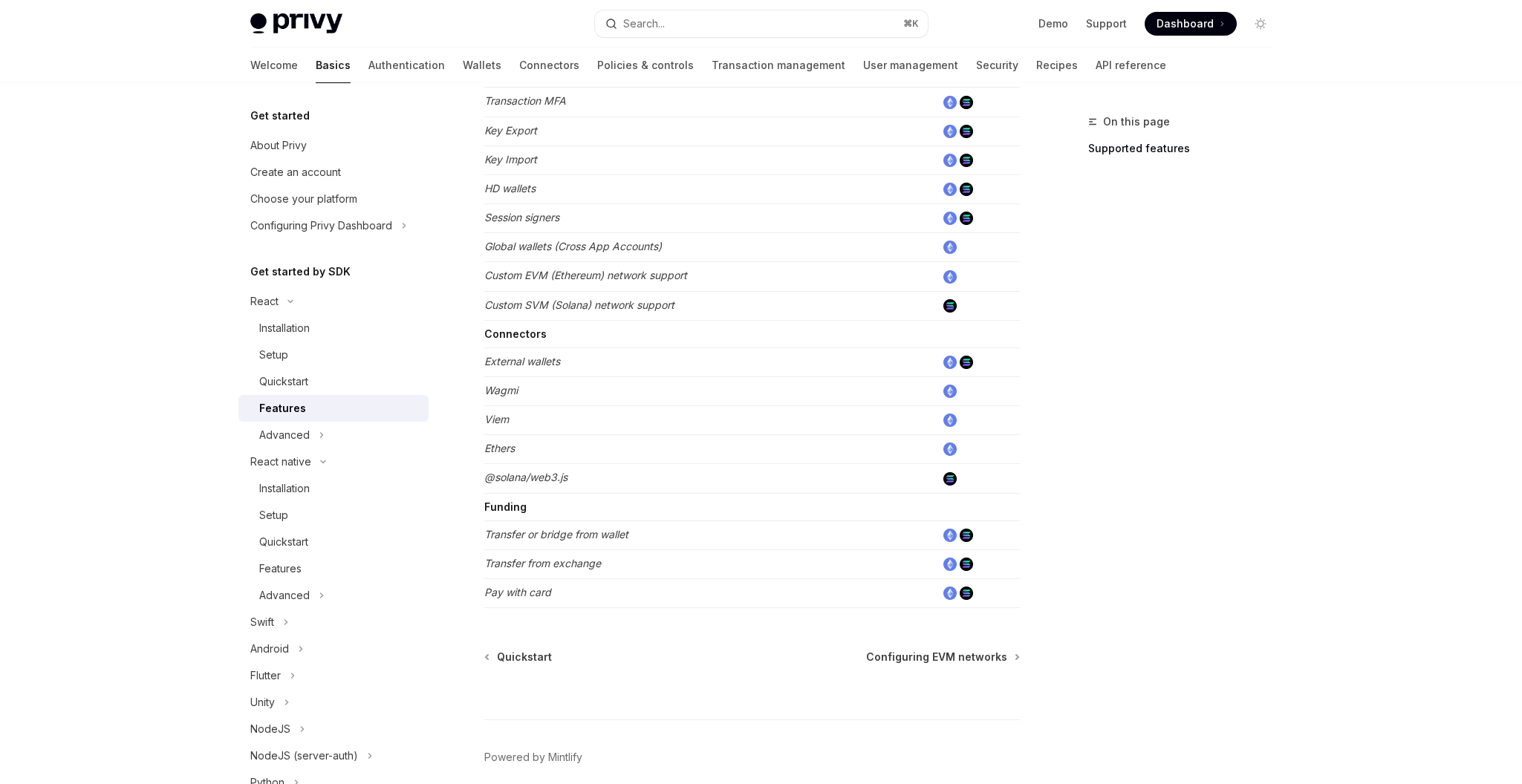
scroll to position [816, 0]
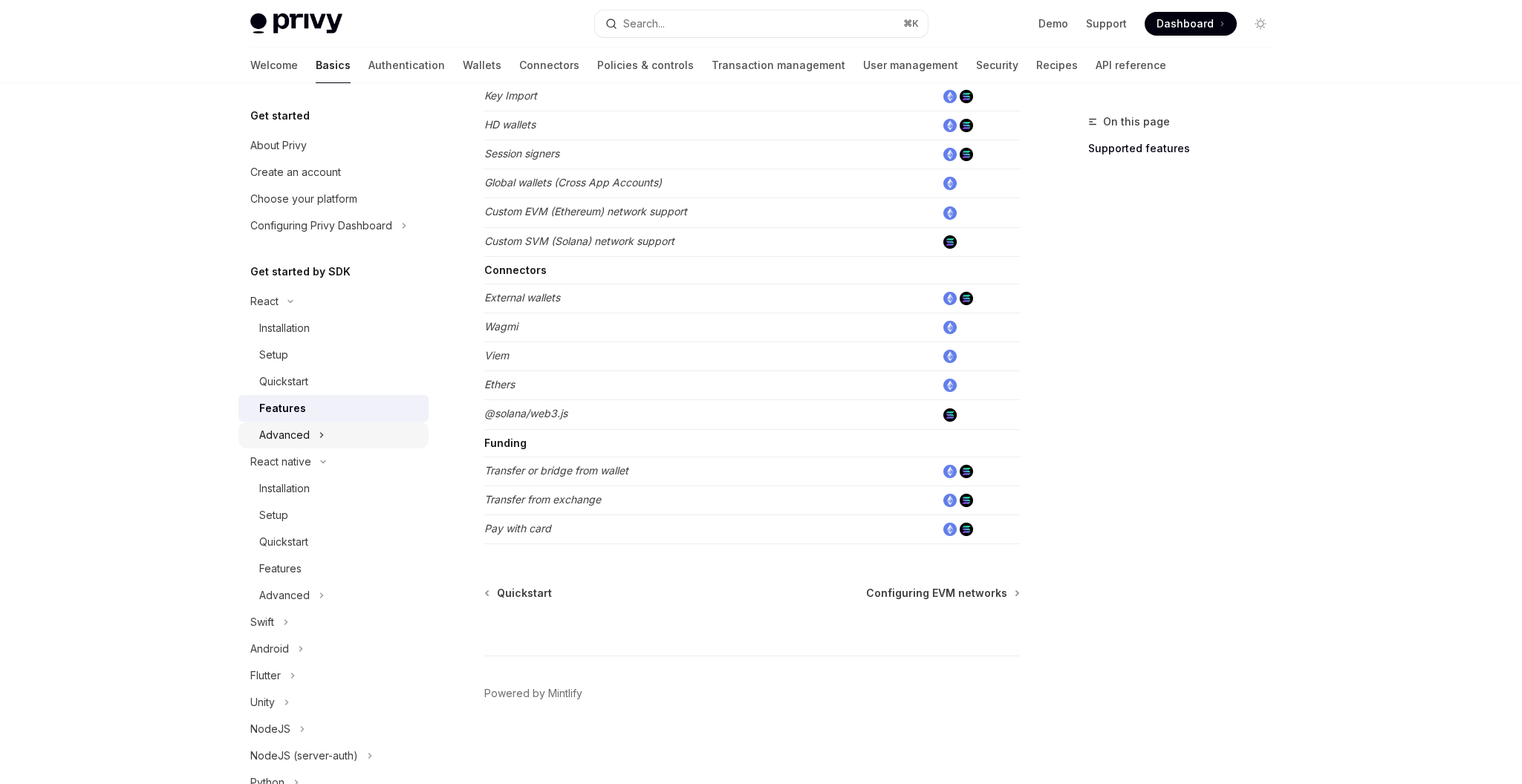
click at [289, 436] on div "Advanced" at bounding box center [284, 435] width 50 height 18
type textarea "*"
